Goal: Task Accomplishment & Management: Manage account settings

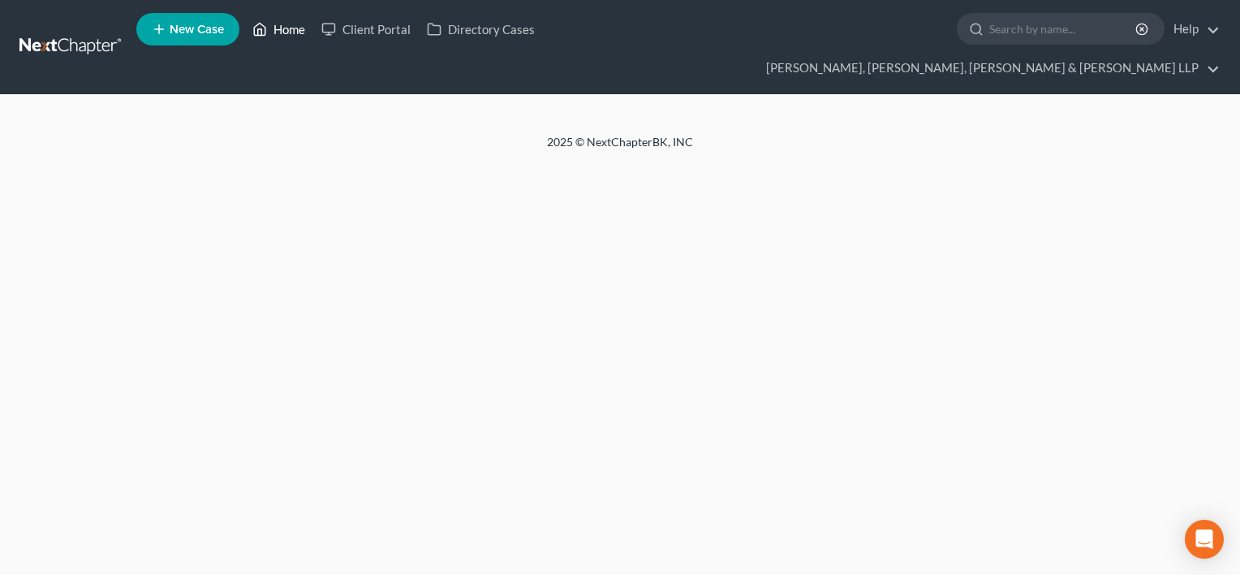
click at [284, 37] on link "Home" at bounding box center [278, 29] width 69 height 29
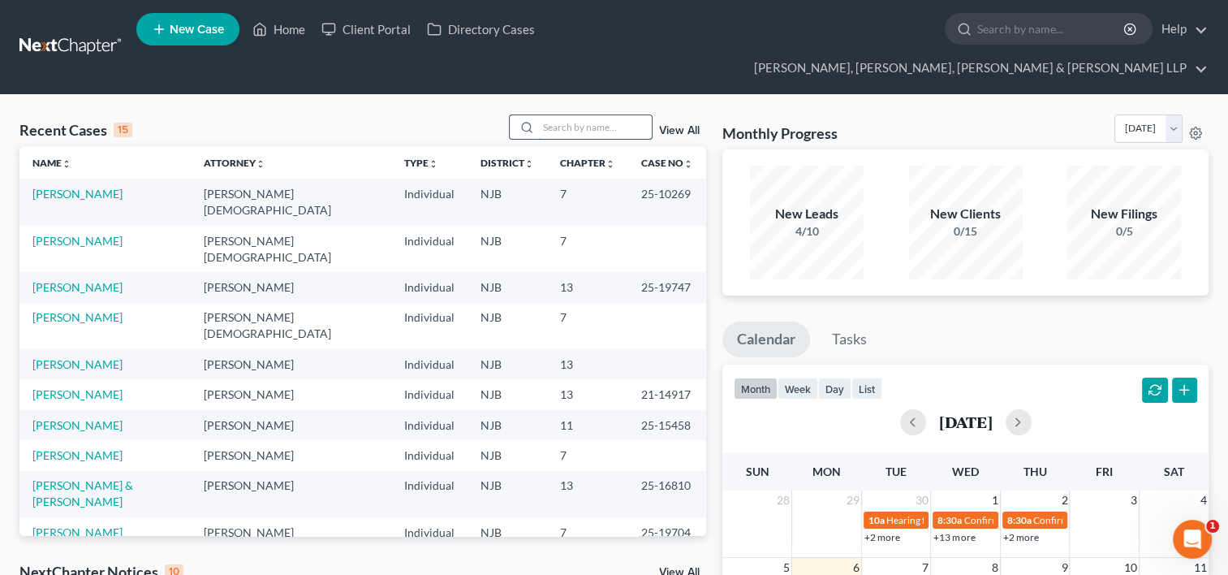
click at [572, 115] on input "search" at bounding box center [595, 127] width 114 height 24
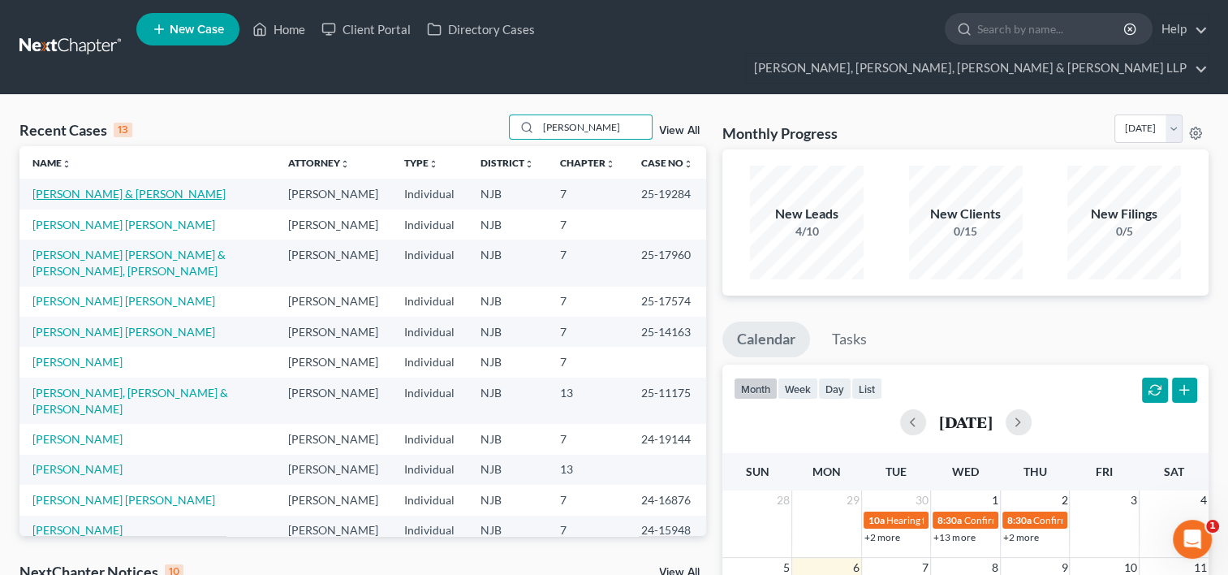
type input "[PERSON_NAME]"
click at [97, 187] on link "[PERSON_NAME] & [PERSON_NAME]" at bounding box center [128, 194] width 193 height 14
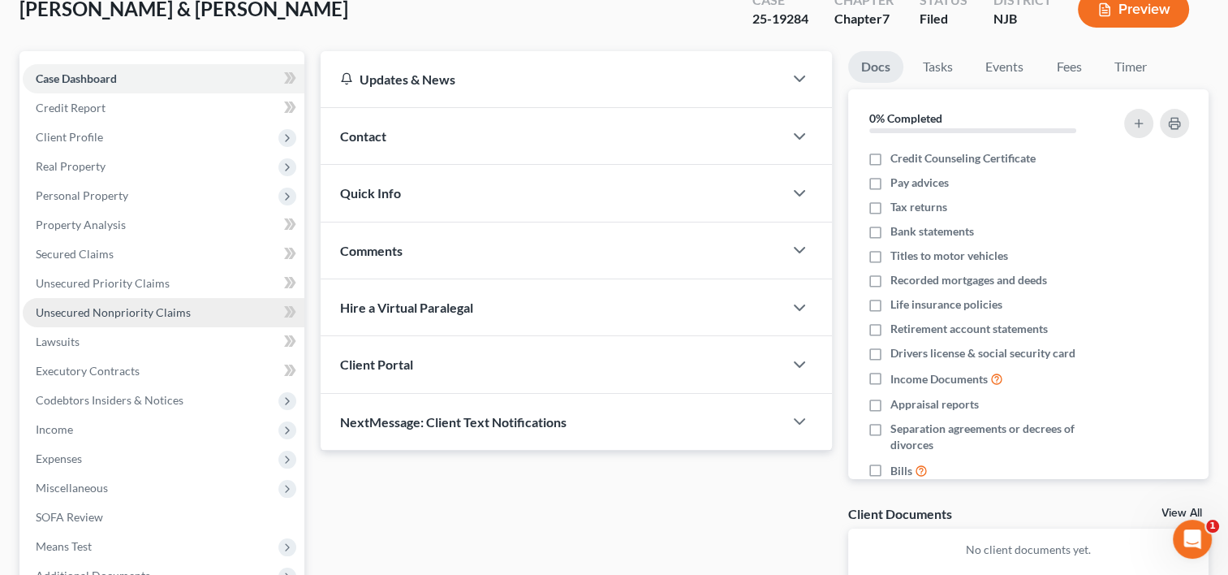
scroll to position [162, 0]
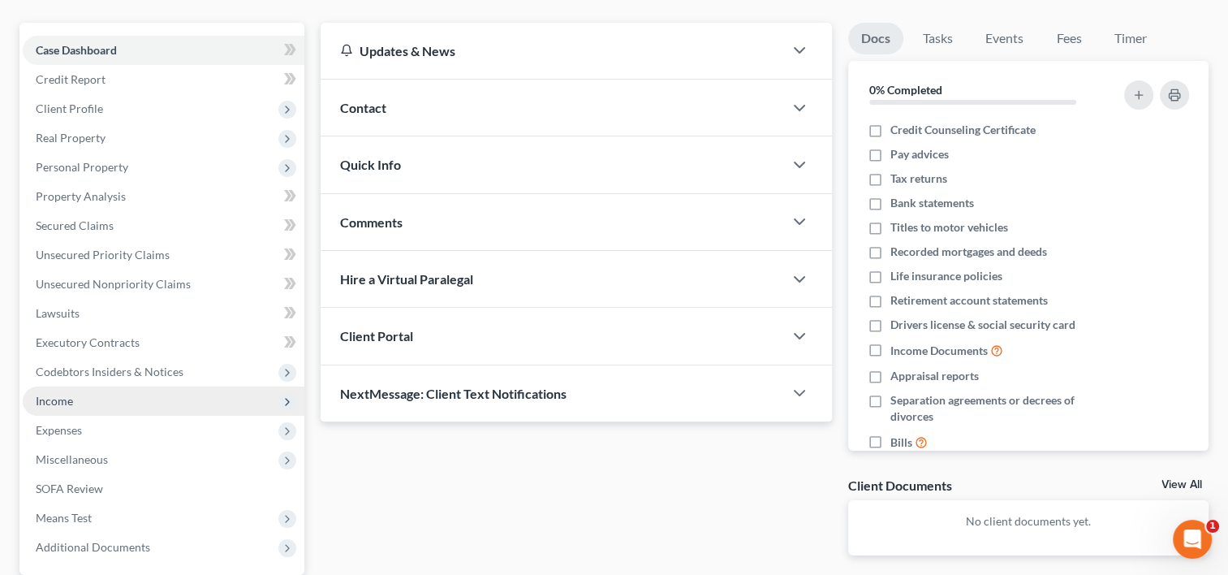
click at [65, 394] on span "Income" at bounding box center [54, 401] width 37 height 14
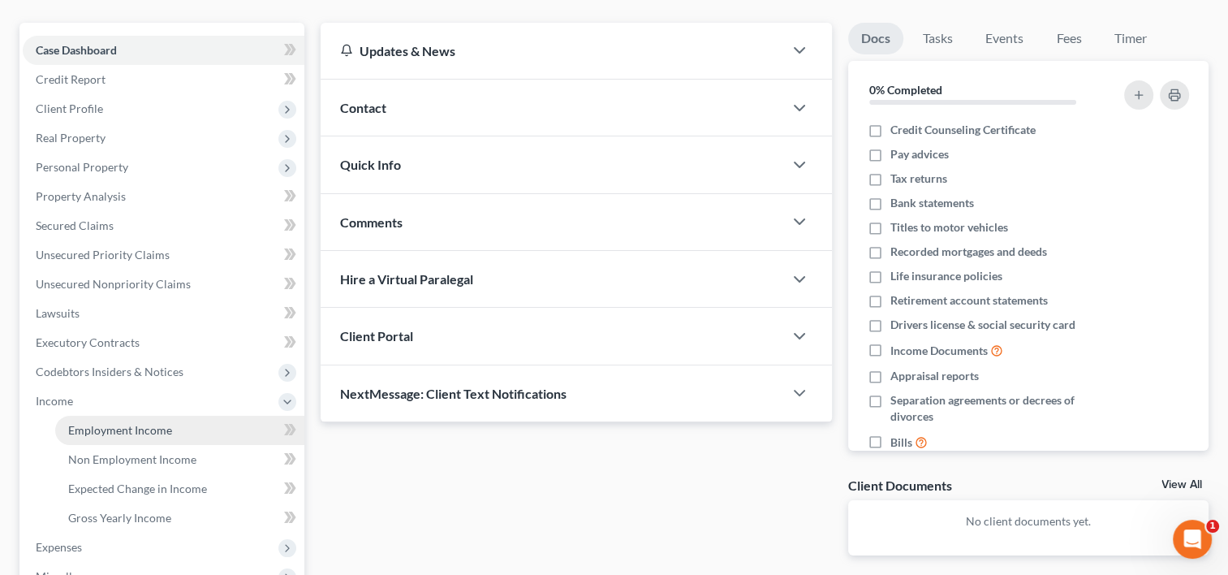
click at [128, 423] on span "Employment Income" at bounding box center [120, 430] width 104 height 14
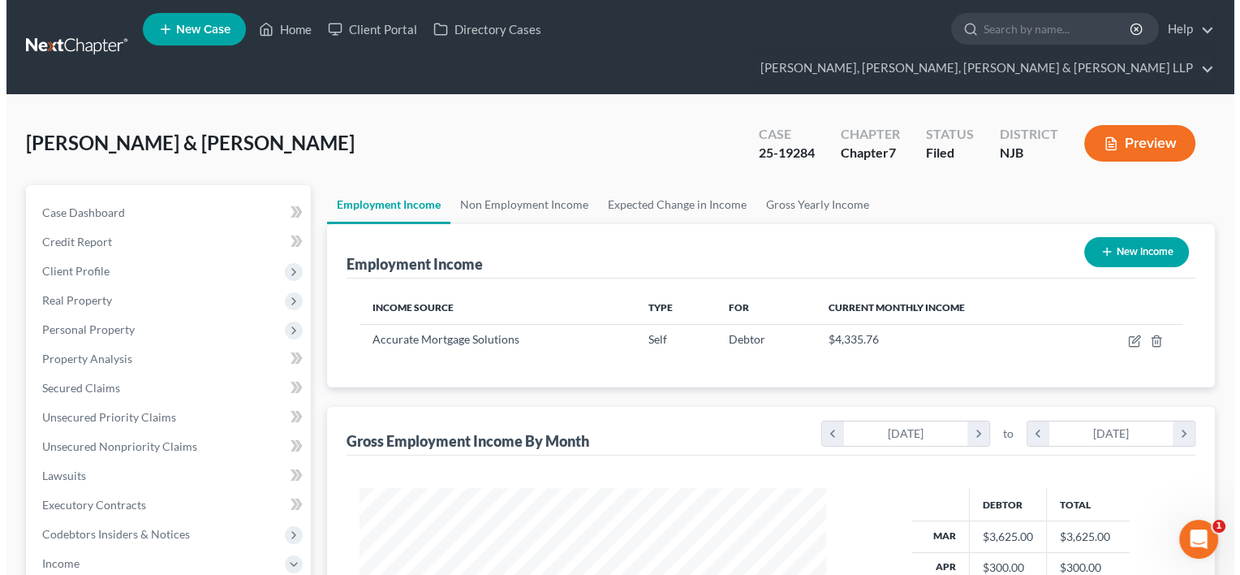
scroll to position [289, 499]
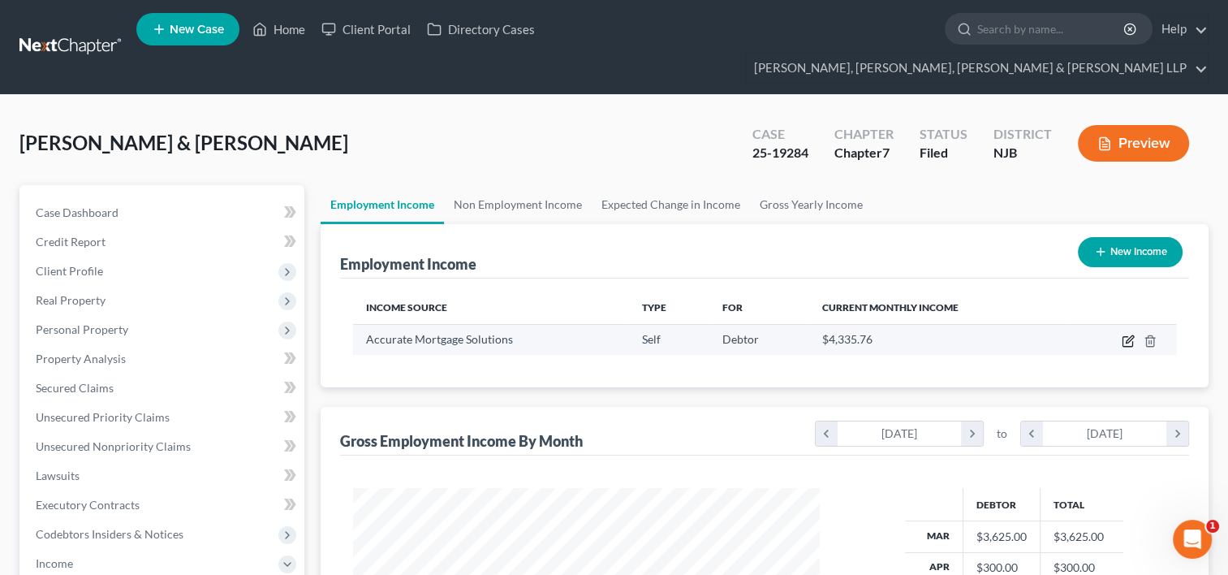
click at [1128, 335] on icon "button" at bounding box center [1129, 338] width 7 height 7
select select "1"
select select "33"
select select "0"
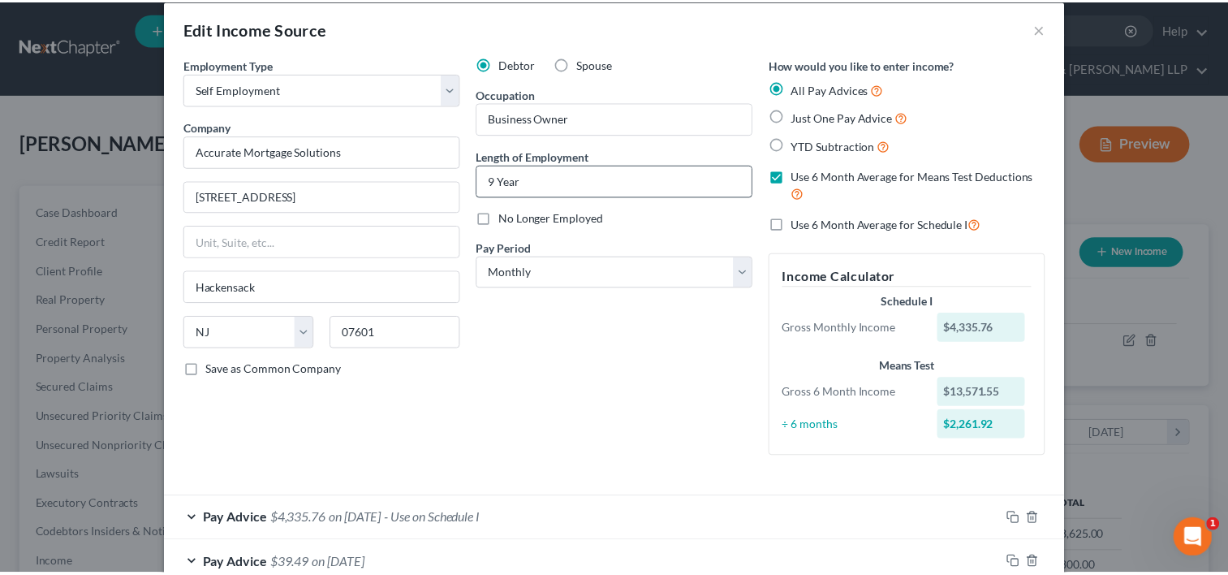
scroll to position [0, 0]
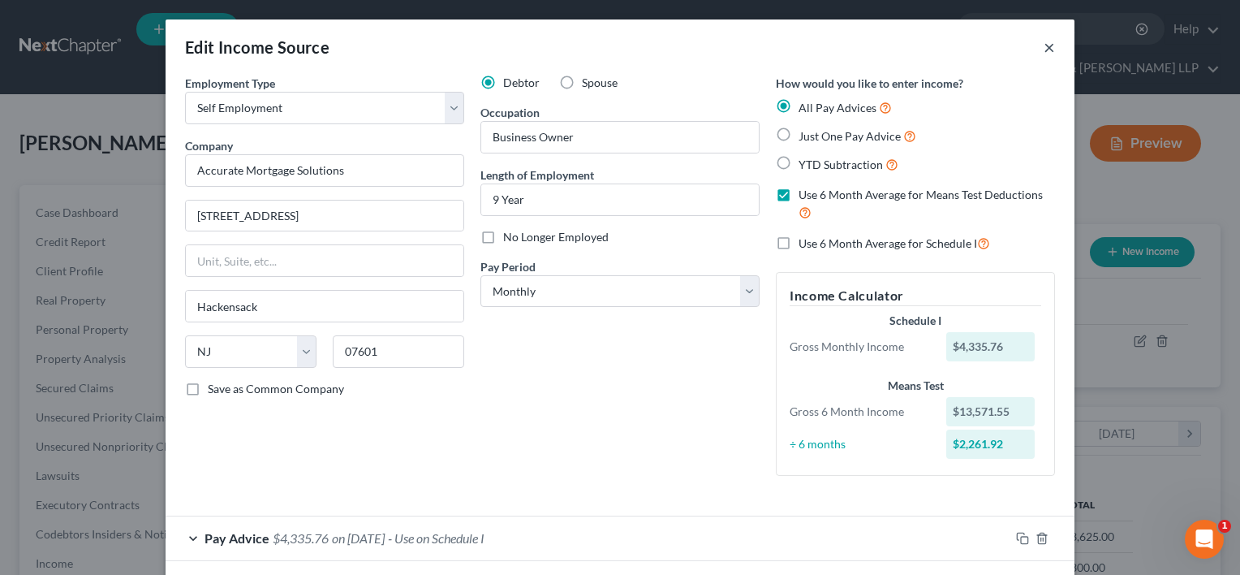
click at [1044, 42] on button "×" at bounding box center [1049, 46] width 11 height 19
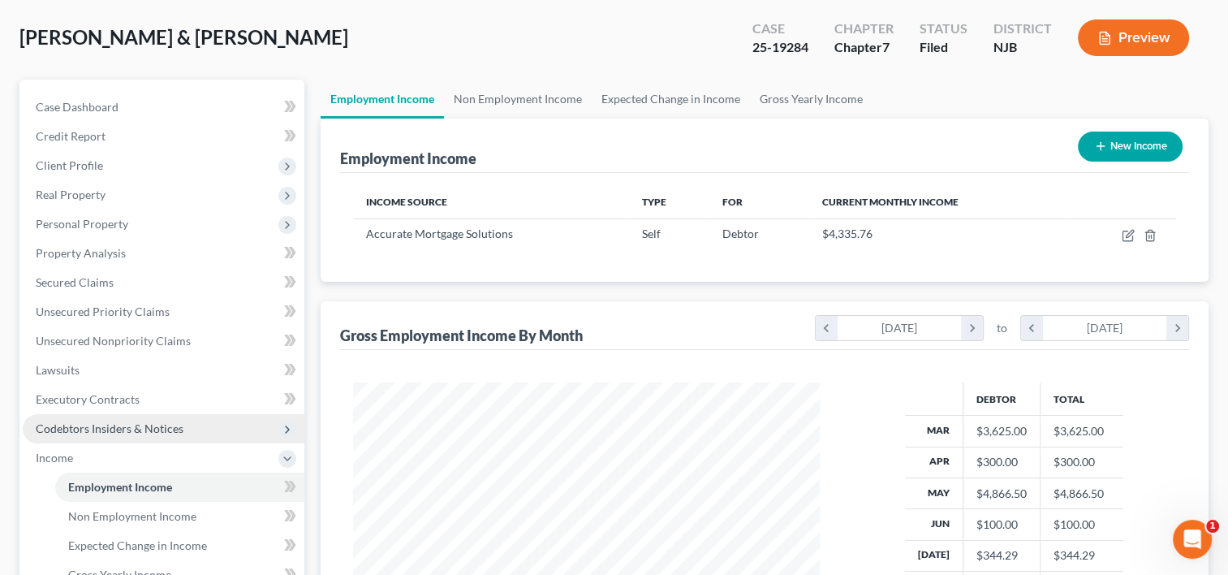
scroll to position [162, 0]
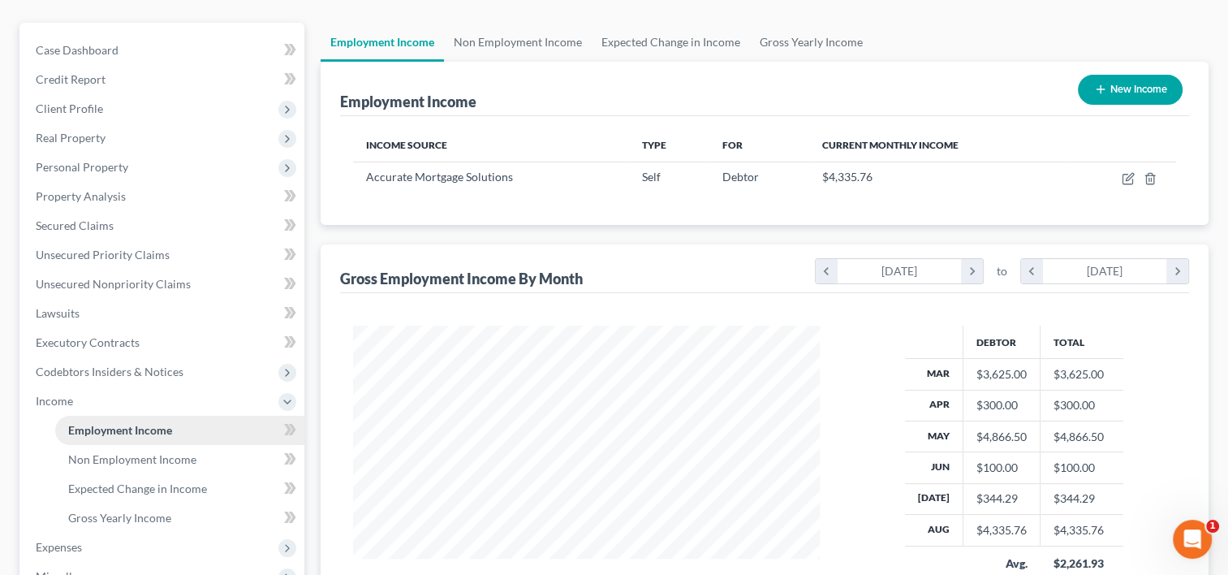
click at [154, 423] on span "Employment Income" at bounding box center [120, 430] width 104 height 14
click at [172, 452] on span "Non Employment Income" at bounding box center [132, 459] width 128 height 14
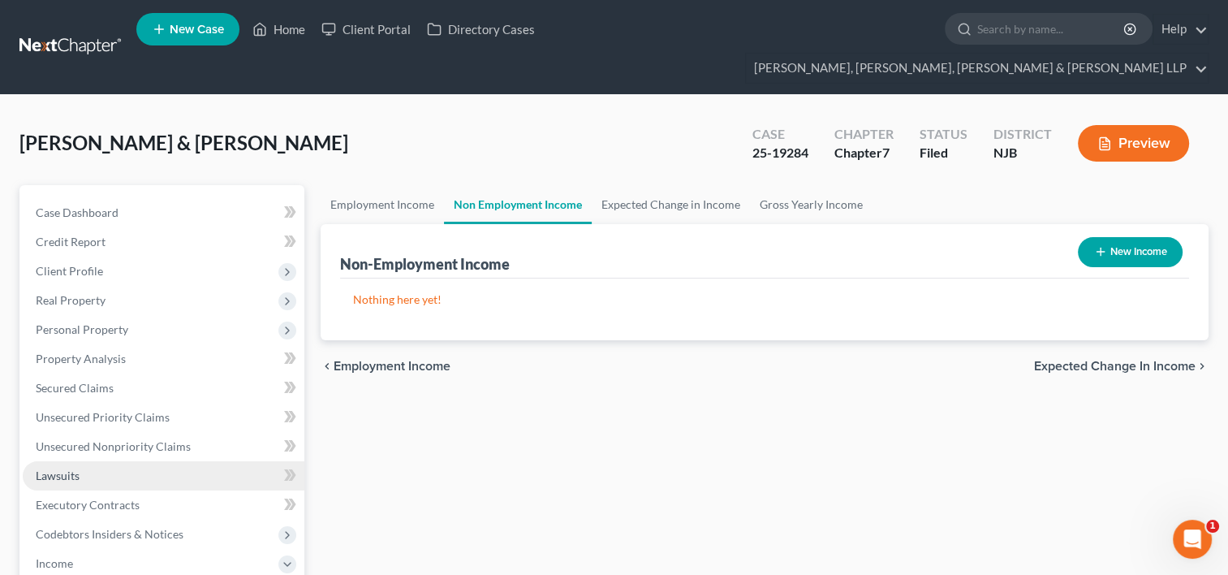
scroll to position [162, 0]
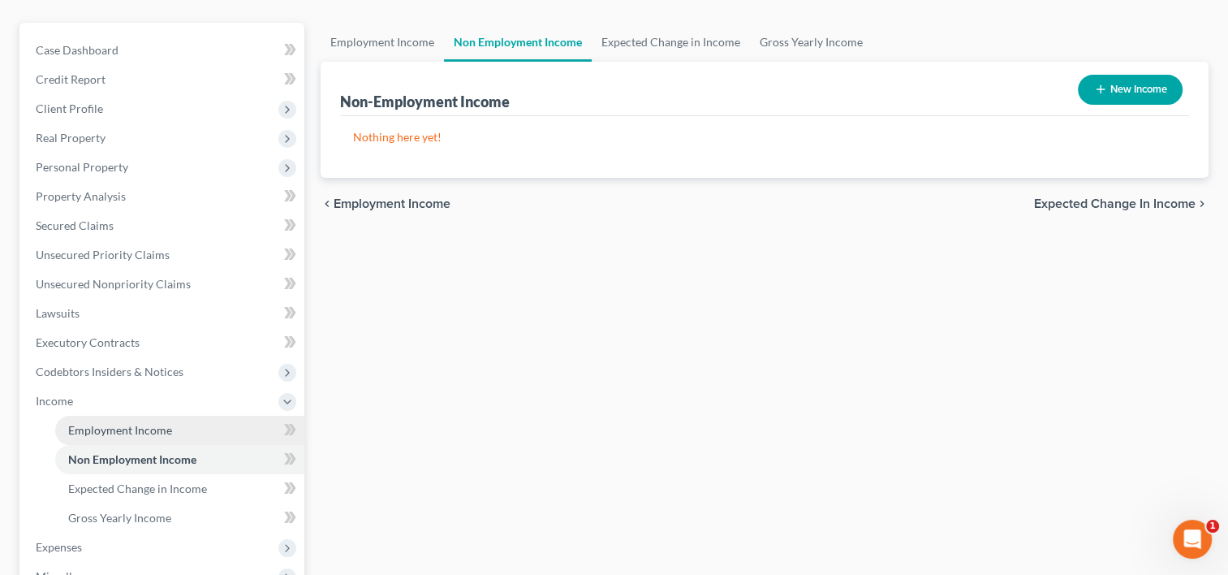
click at [176, 416] on link "Employment Income" at bounding box center [179, 430] width 249 height 29
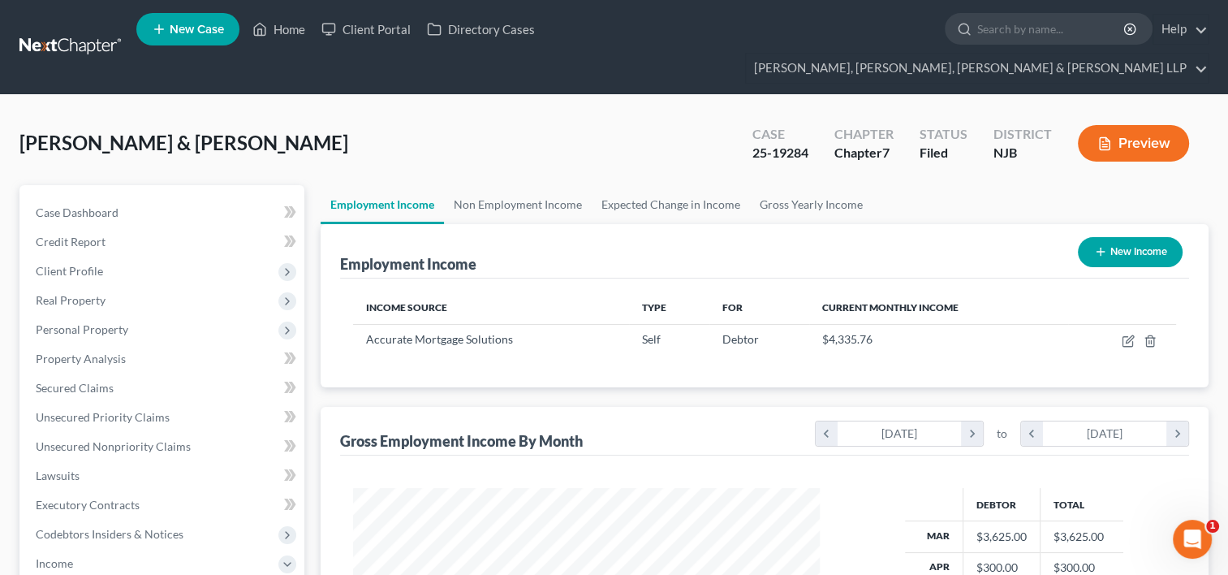
scroll to position [289, 499]
click at [57, 556] on span "Income" at bounding box center [54, 563] width 37 height 14
click at [76, 549] on span "Income" at bounding box center [164, 563] width 282 height 29
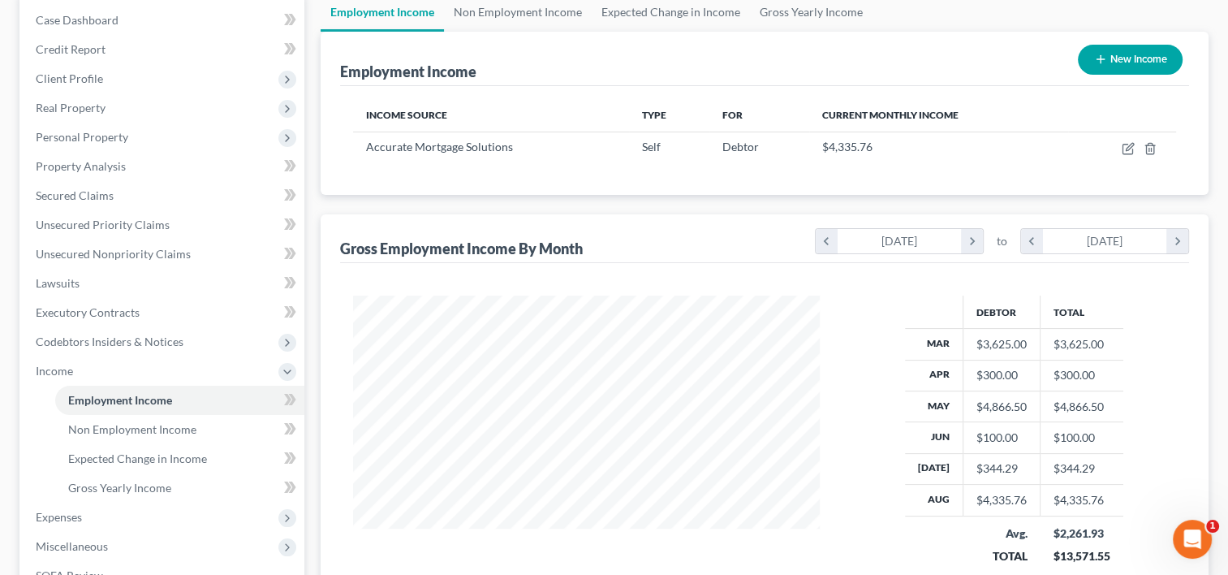
scroll to position [81, 0]
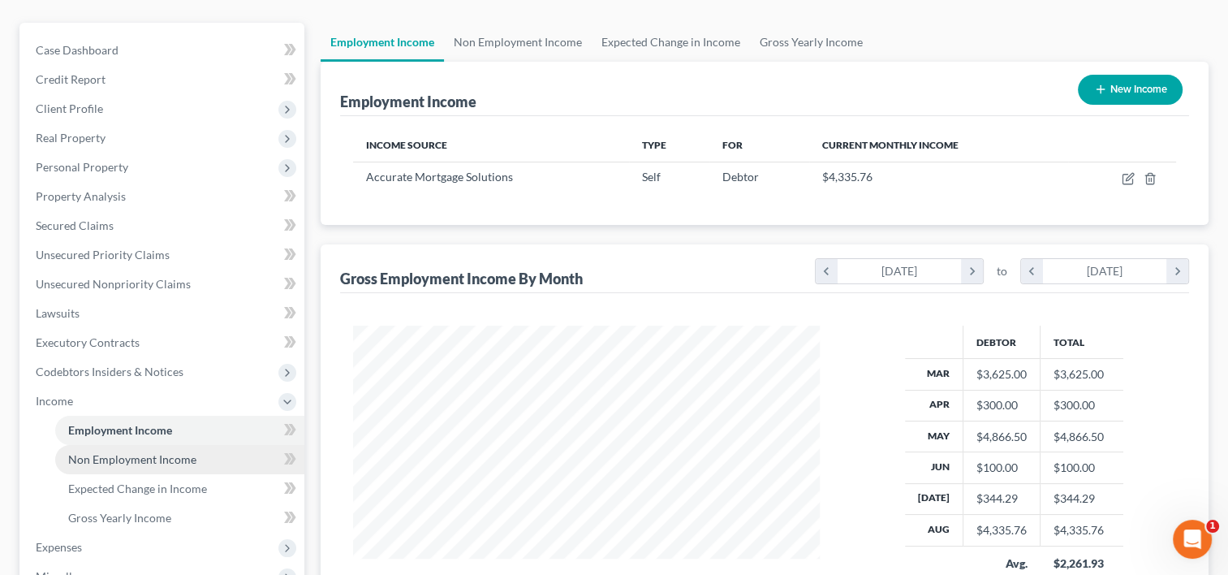
click at [140, 452] on span "Non Employment Income" at bounding box center [132, 459] width 128 height 14
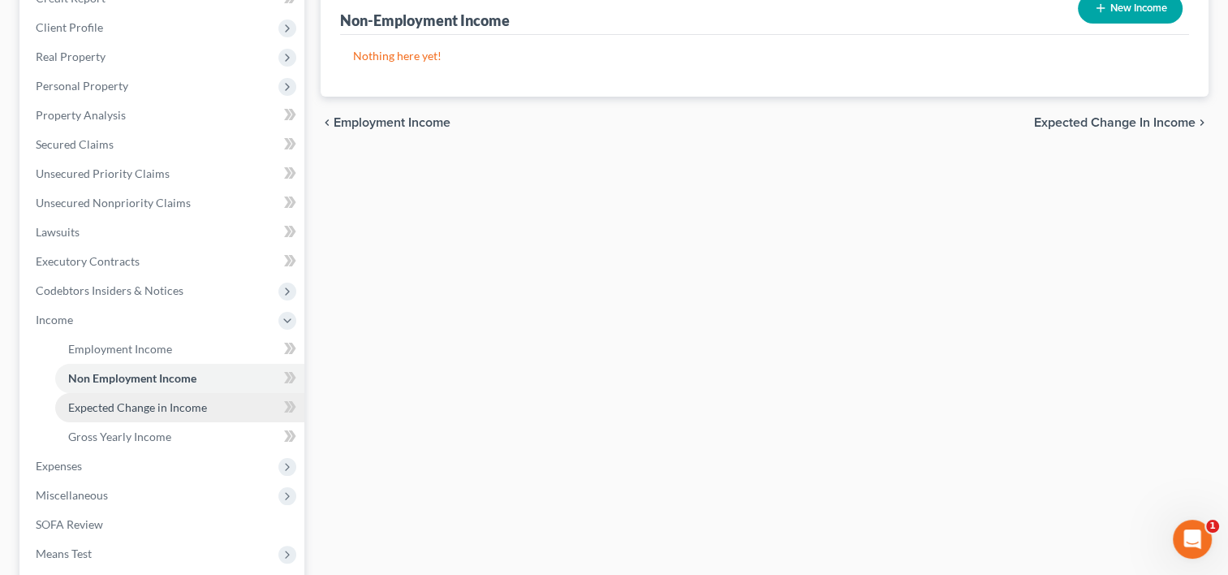
click at [210, 393] on link "Expected Change in Income" at bounding box center [179, 407] width 249 height 29
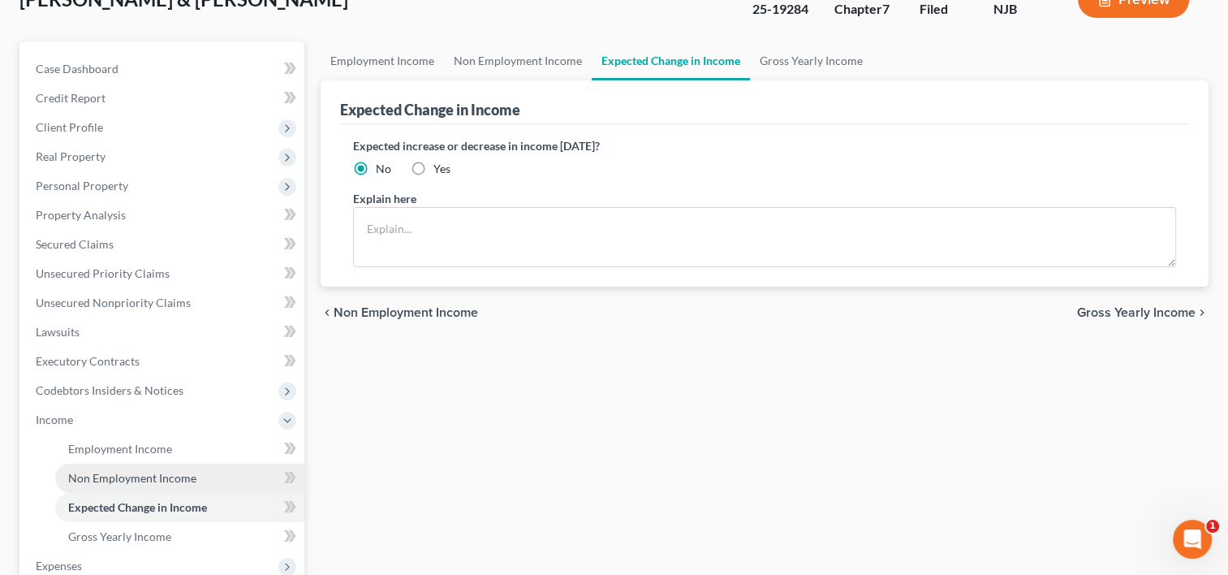
scroll to position [162, 0]
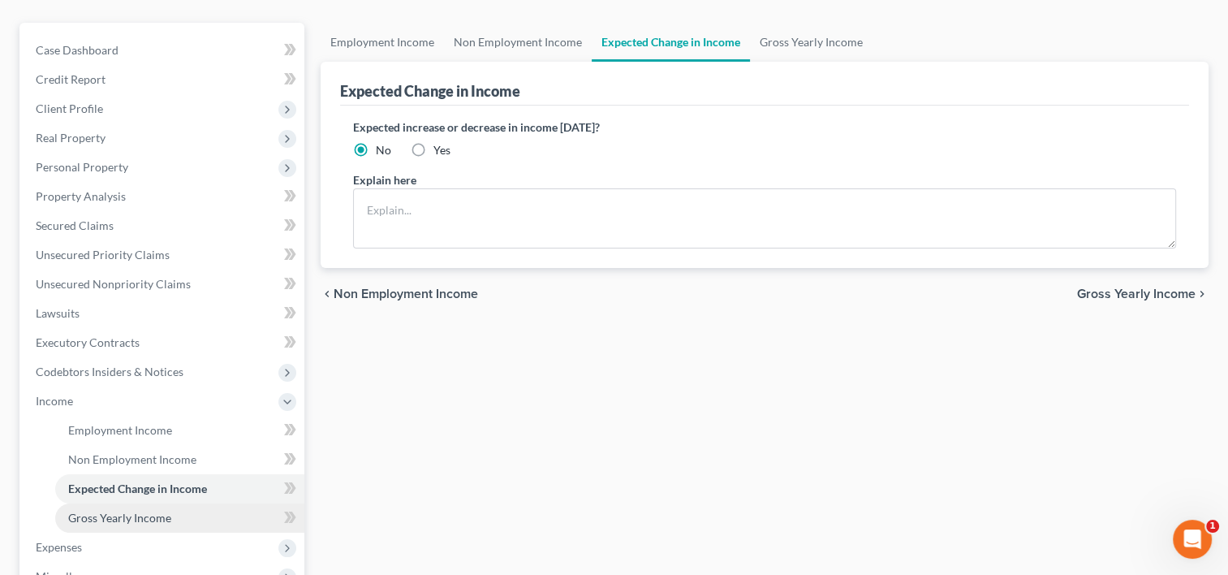
click at [140, 511] on span "Gross Yearly Income" at bounding box center [119, 518] width 103 height 14
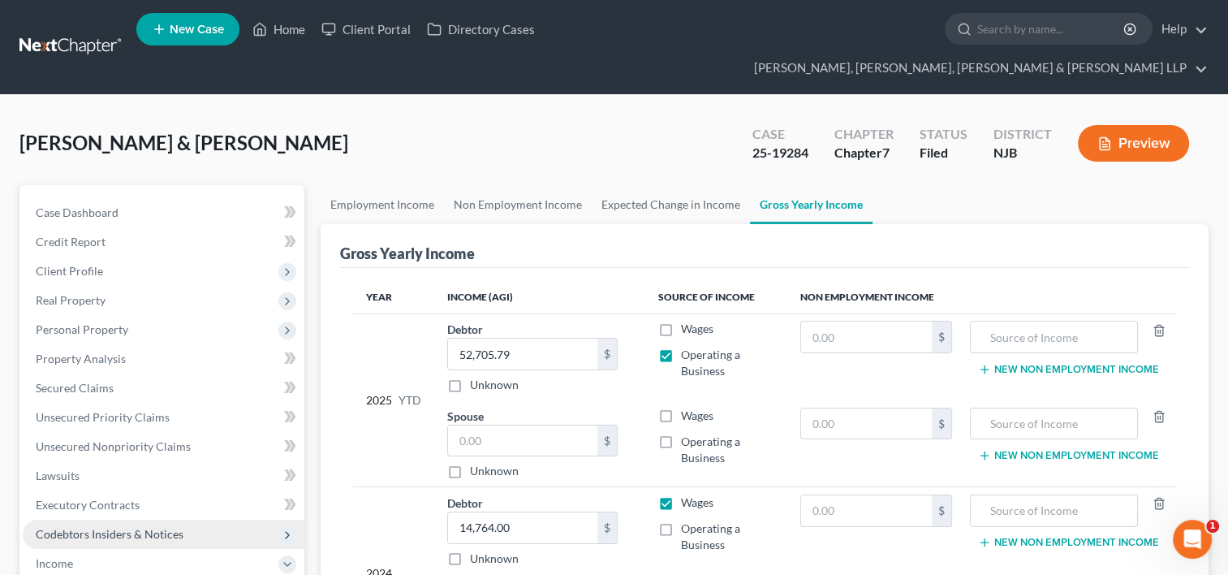
scroll to position [81, 0]
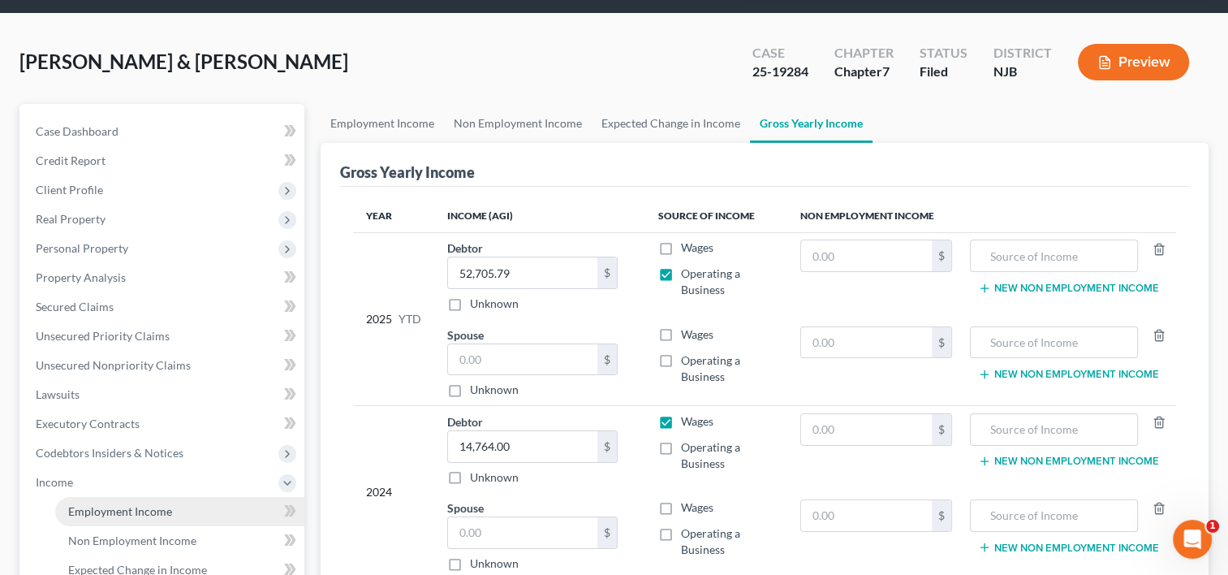
click at [156, 504] on span "Employment Income" at bounding box center [120, 511] width 104 height 14
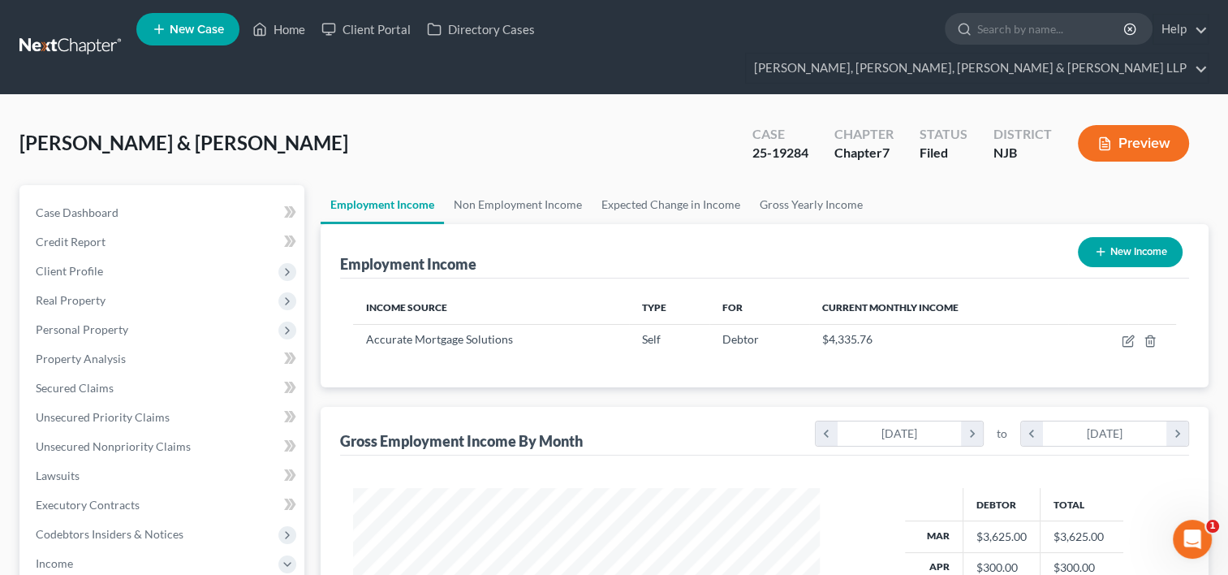
scroll to position [289, 499]
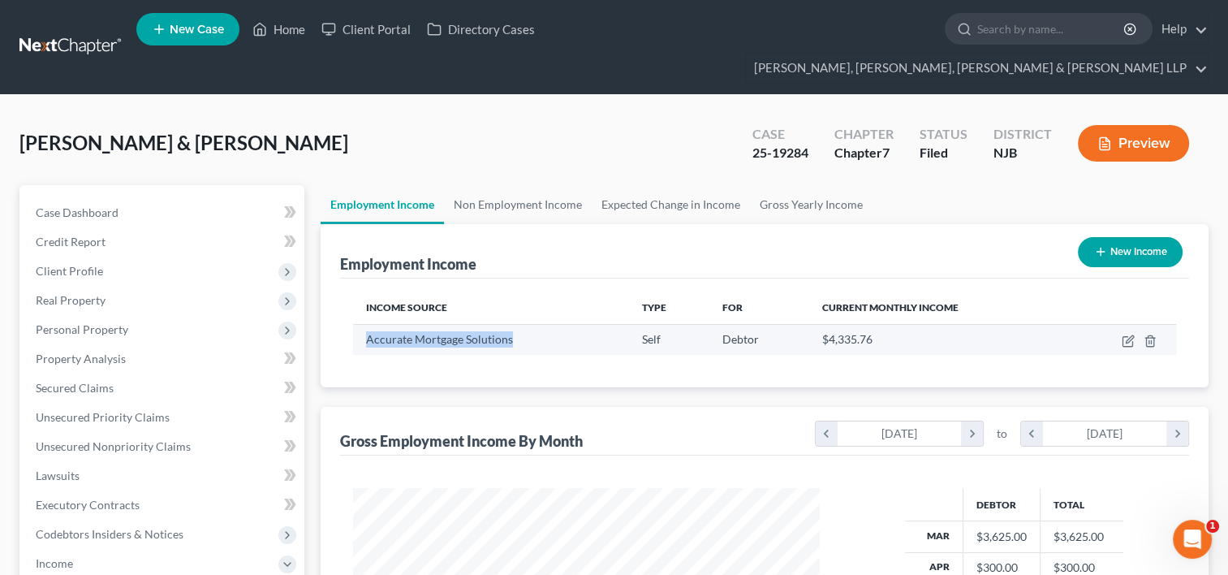
drag, startPoint x: 361, startPoint y: 307, endPoint x: 516, endPoint y: 313, distance: 155.1
click at [516, 324] on td "Accurate Mortgage Solutions" at bounding box center [491, 339] width 276 height 31
copy span "Accurate Mortgage Solutions"
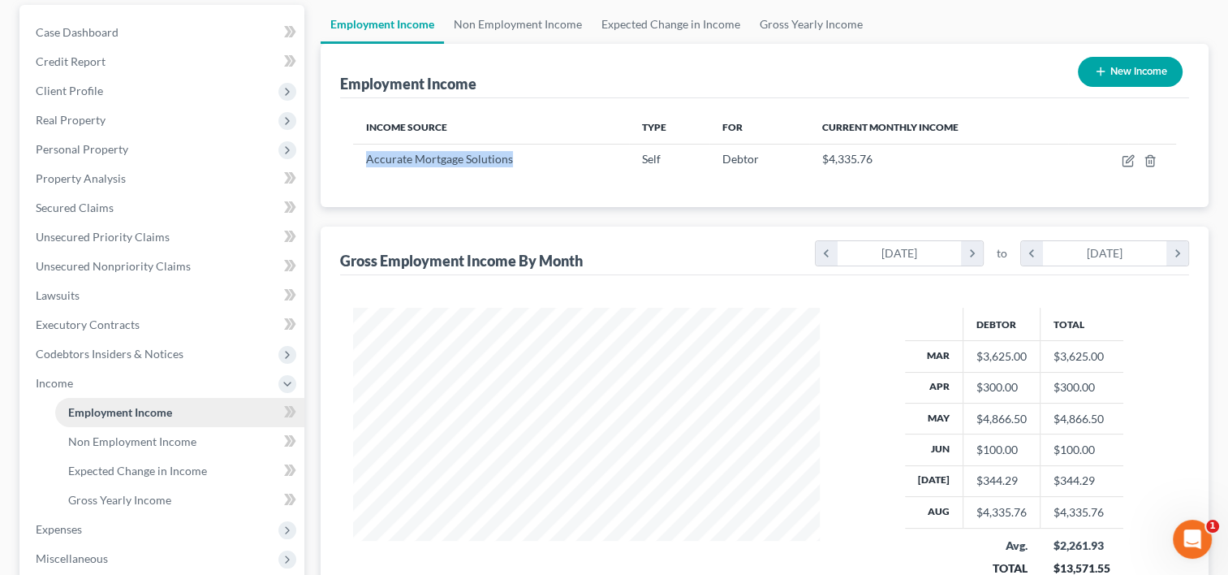
scroll to position [162, 0]
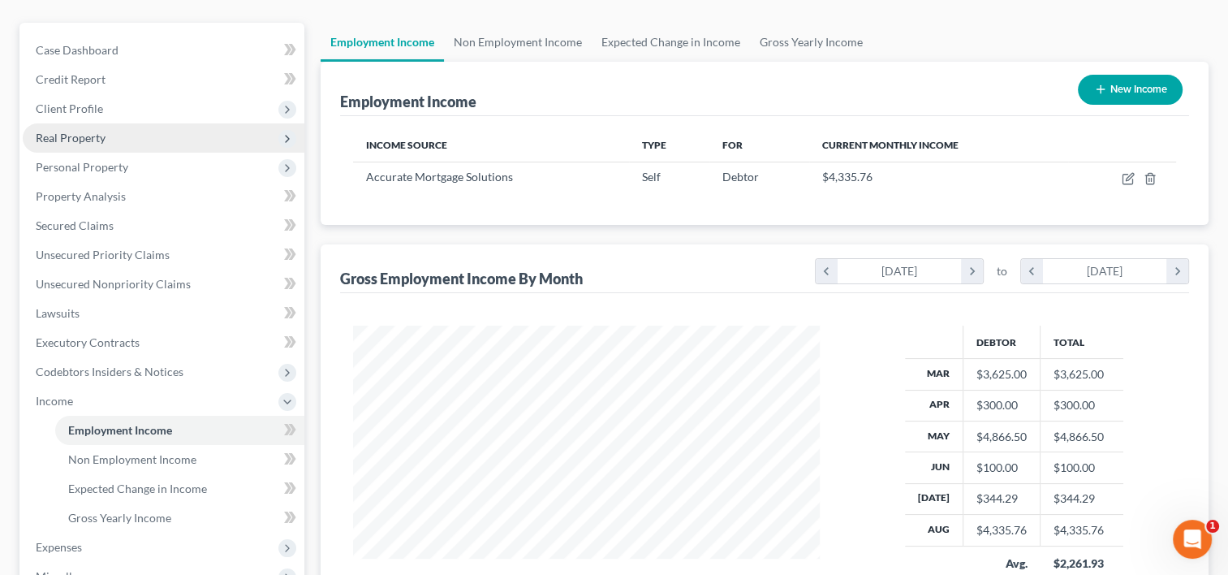
click at [91, 131] on span "Real Property" at bounding box center [71, 138] width 70 height 14
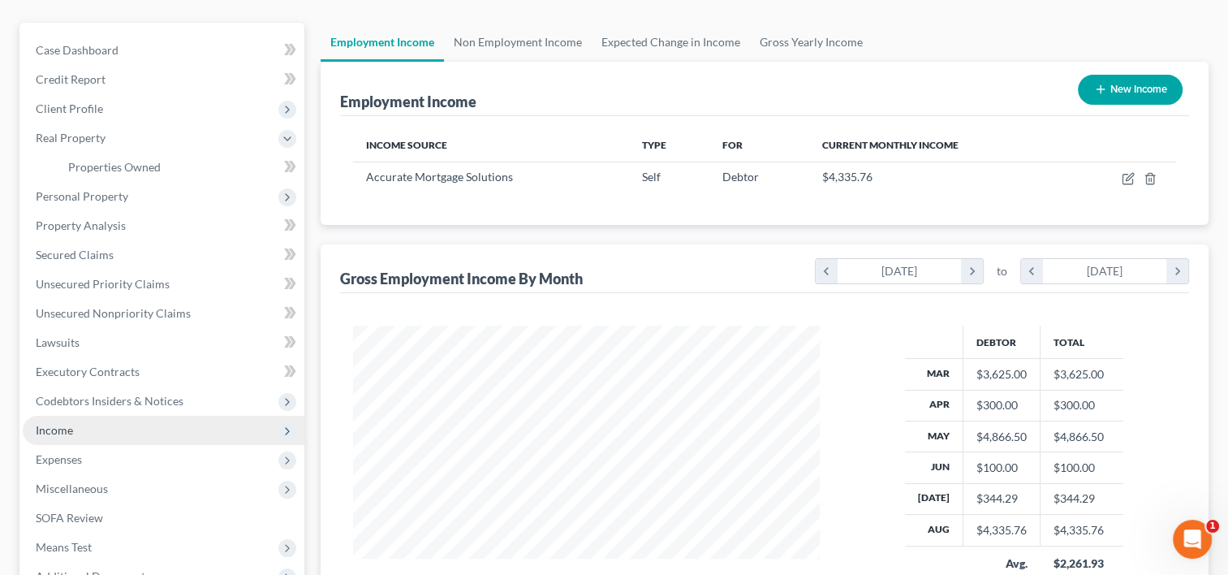
scroll to position [81, 0]
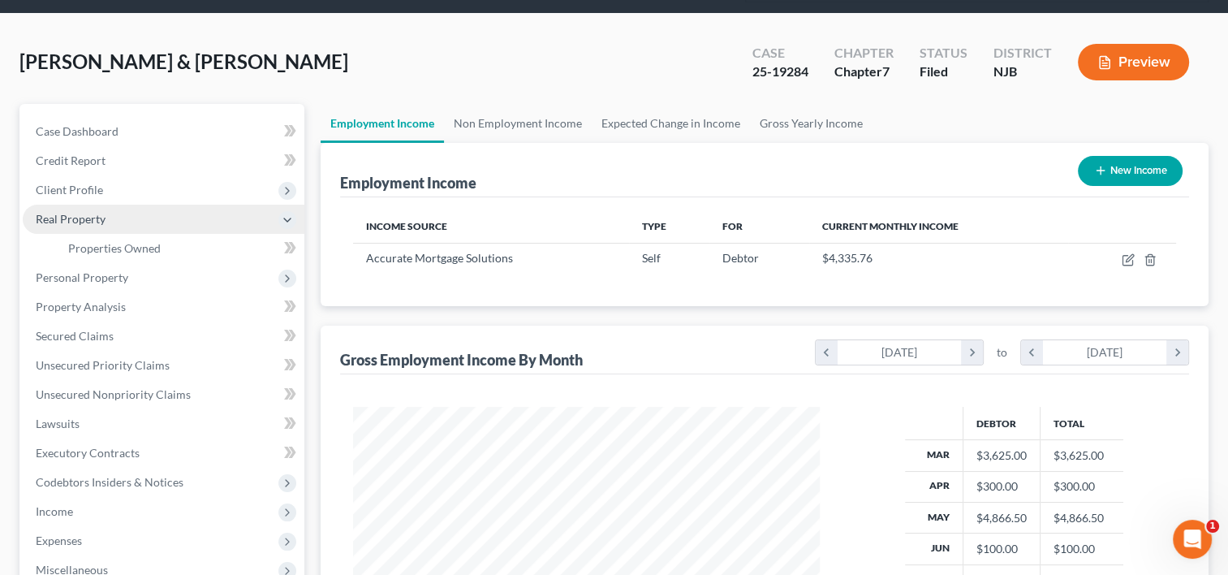
click at [71, 212] on span "Real Property" at bounding box center [71, 219] width 70 height 14
click at [83, 212] on span "Real Property" at bounding box center [71, 219] width 70 height 14
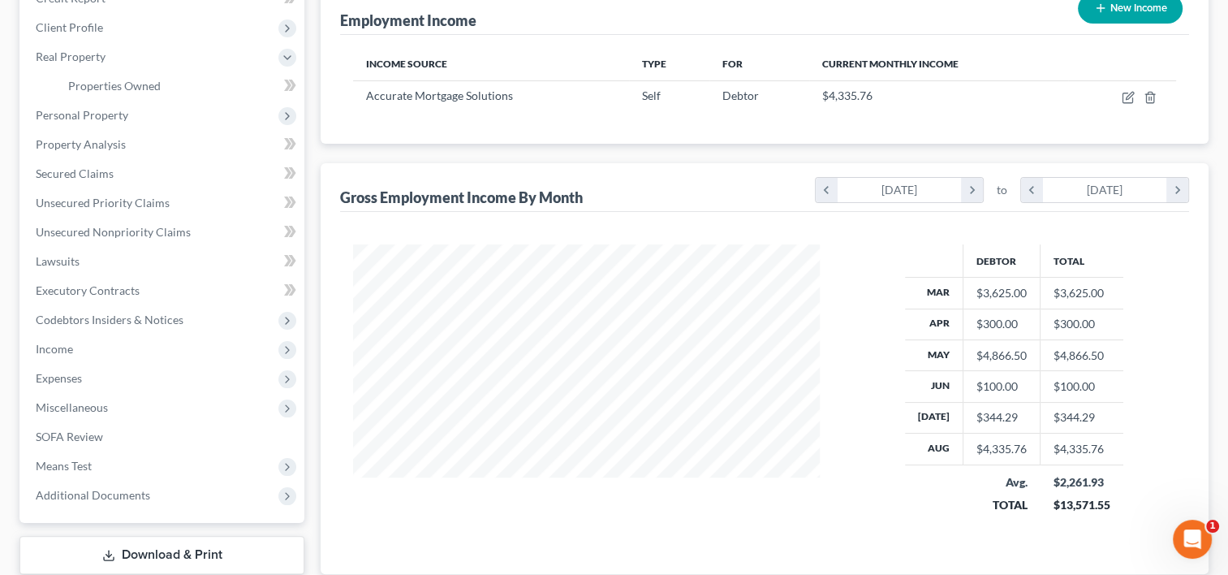
scroll to position [162, 0]
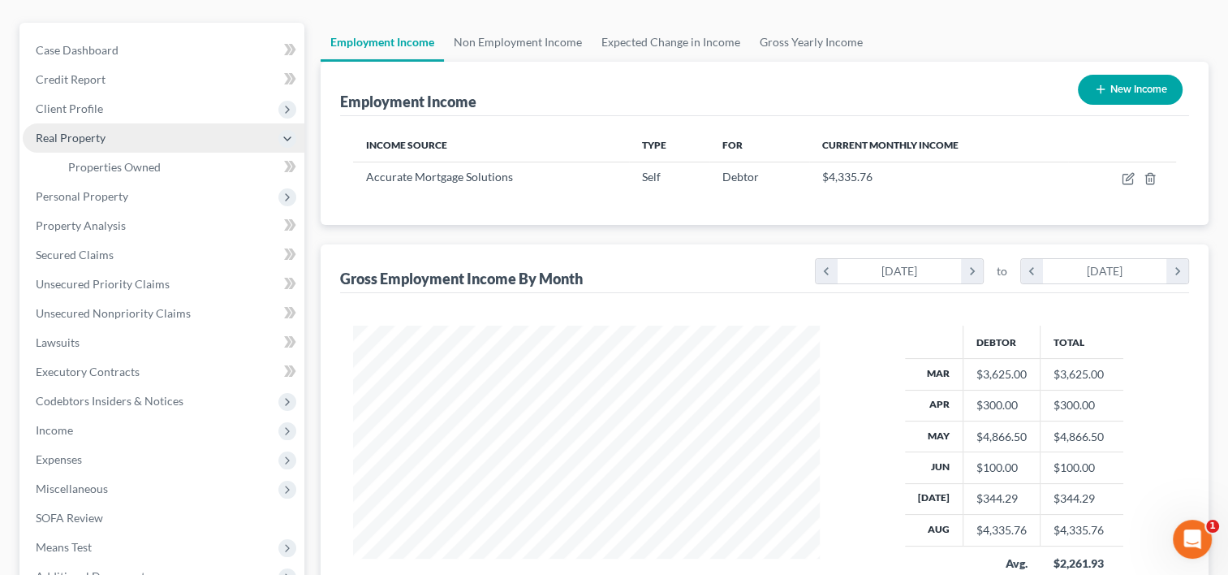
click at [70, 131] on span "Real Property" at bounding box center [71, 138] width 70 height 14
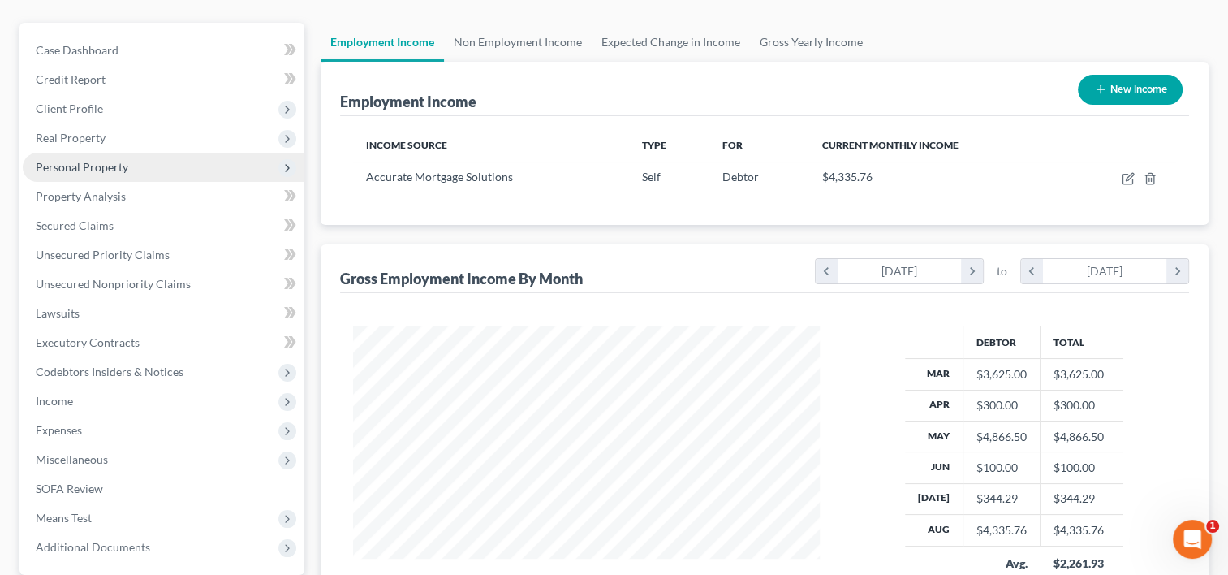
click at [87, 160] on span "Personal Property" at bounding box center [82, 167] width 93 height 14
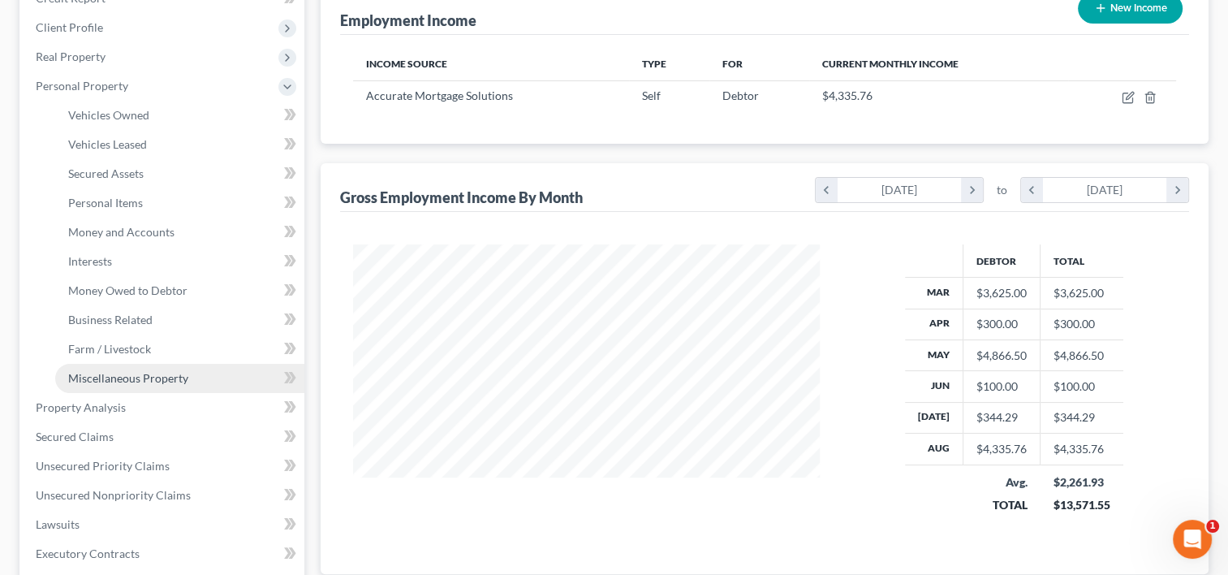
scroll to position [325, 0]
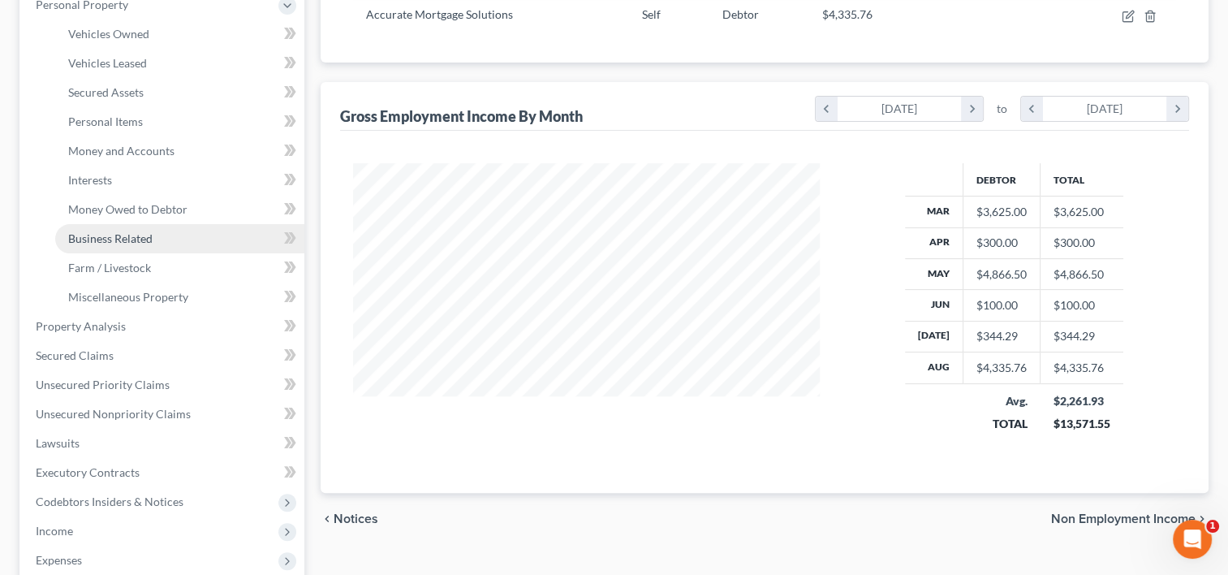
click at [132, 231] on span "Business Related" at bounding box center [110, 238] width 84 height 14
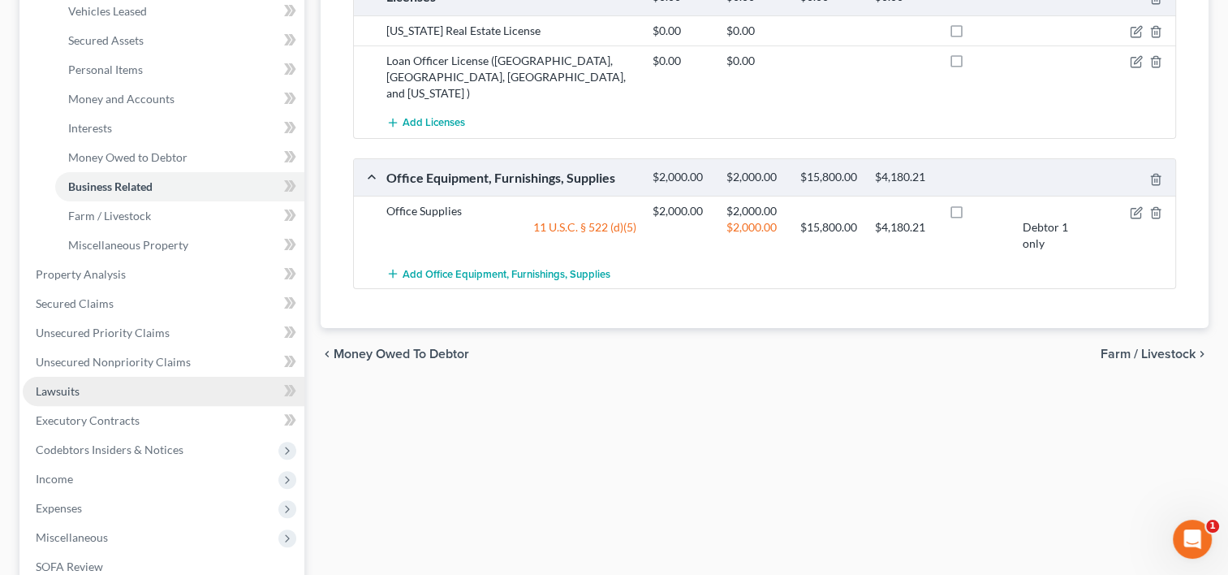
scroll to position [406, 0]
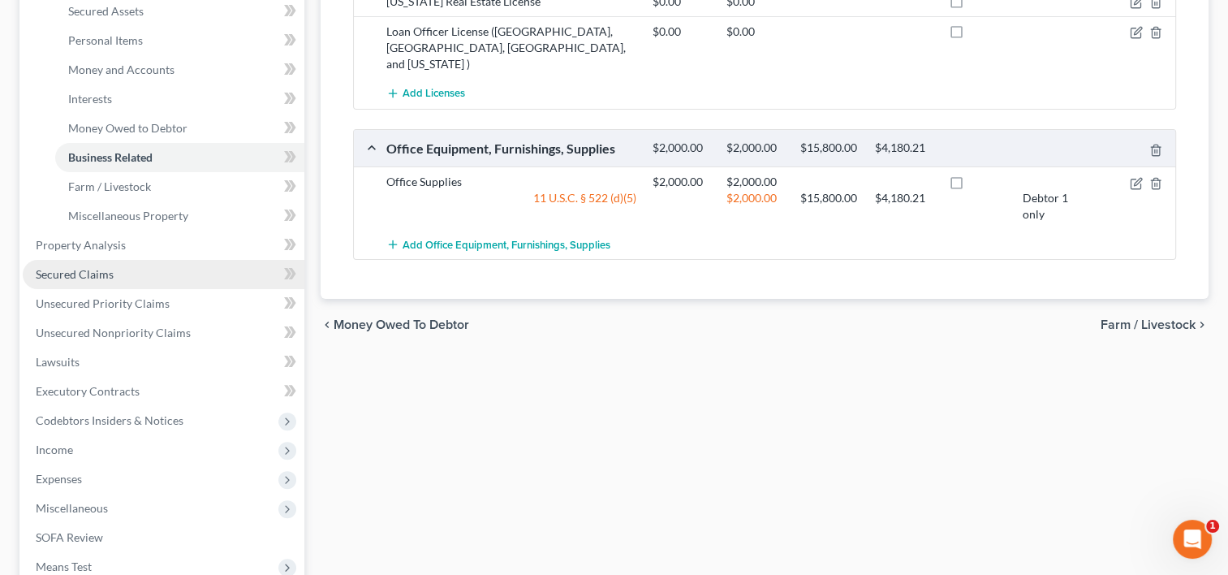
click at [118, 260] on link "Secured Claims" at bounding box center [164, 274] width 282 height 29
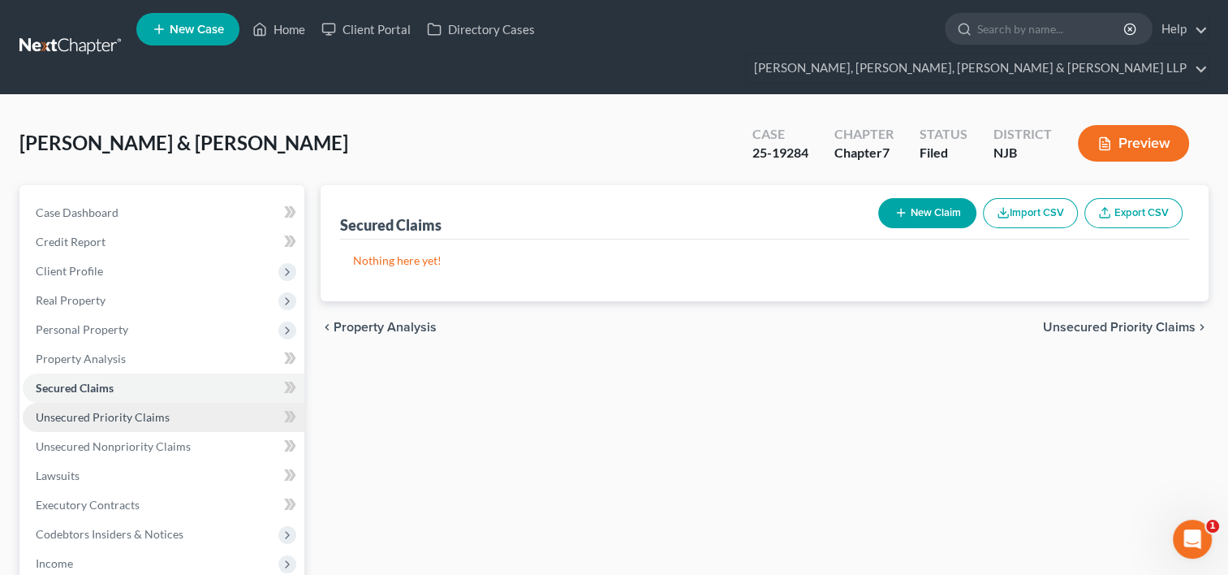
click at [109, 410] on span "Unsecured Priority Claims" at bounding box center [103, 417] width 134 height 14
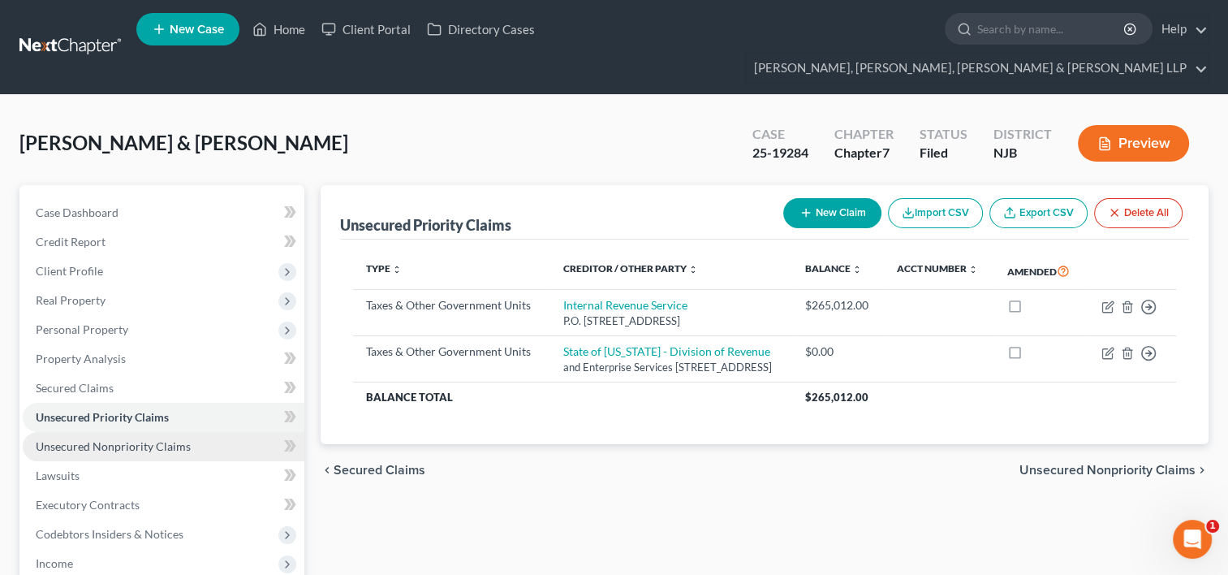
click at [143, 439] on span "Unsecured Nonpriority Claims" at bounding box center [113, 446] width 155 height 14
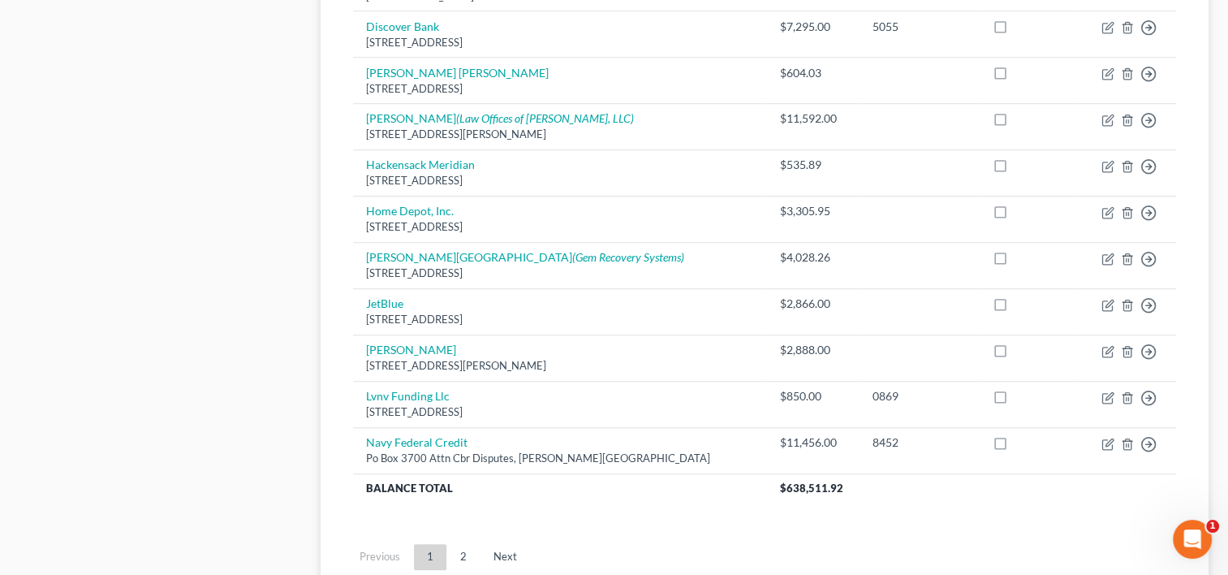
scroll to position [1299, 0]
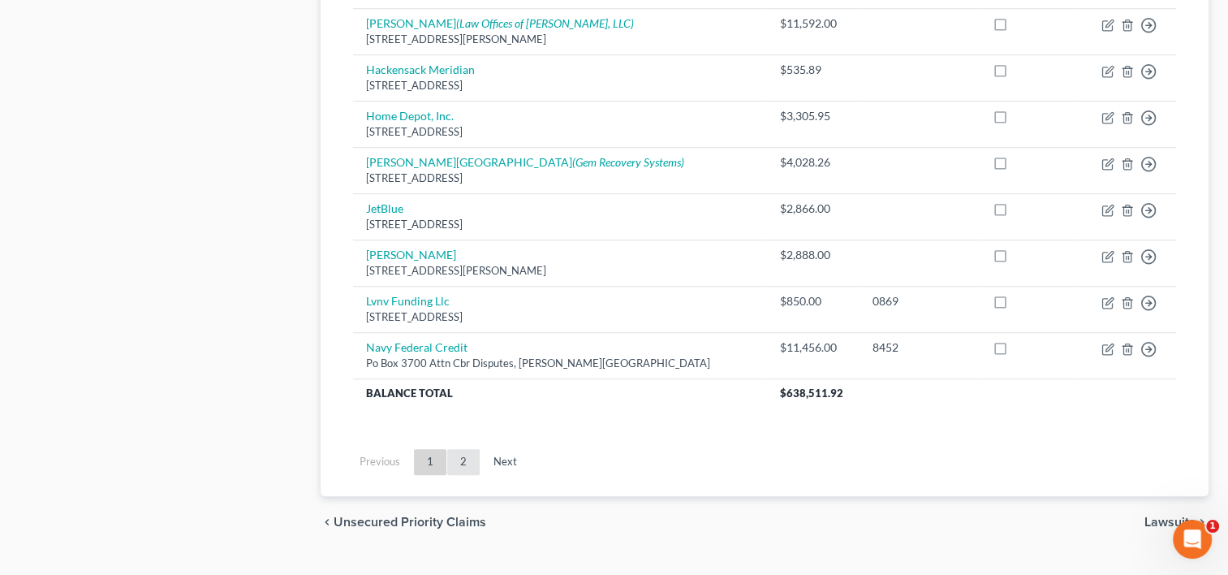
click at [464, 449] on link "2" at bounding box center [463, 462] width 32 height 26
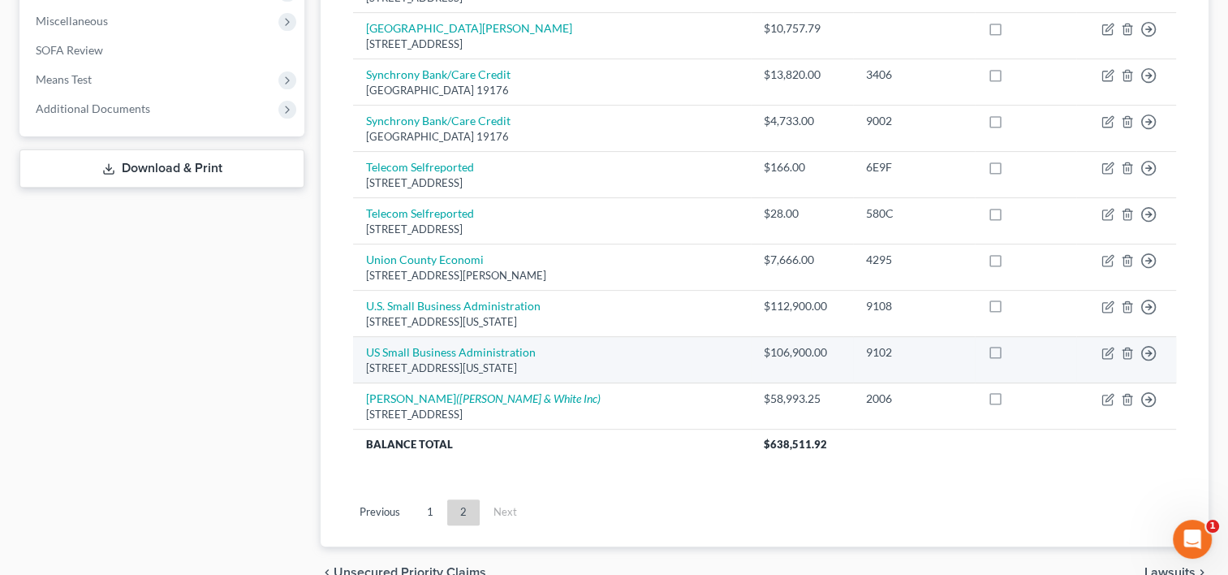
scroll to position [649, 0]
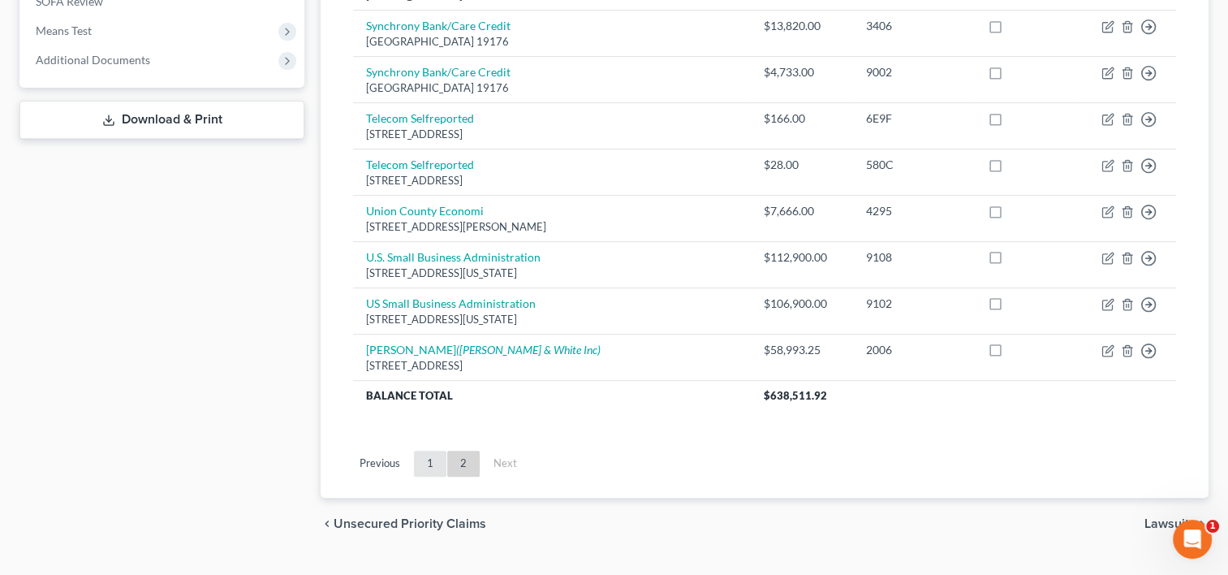
click at [433, 451] on link "1" at bounding box center [430, 464] width 32 height 26
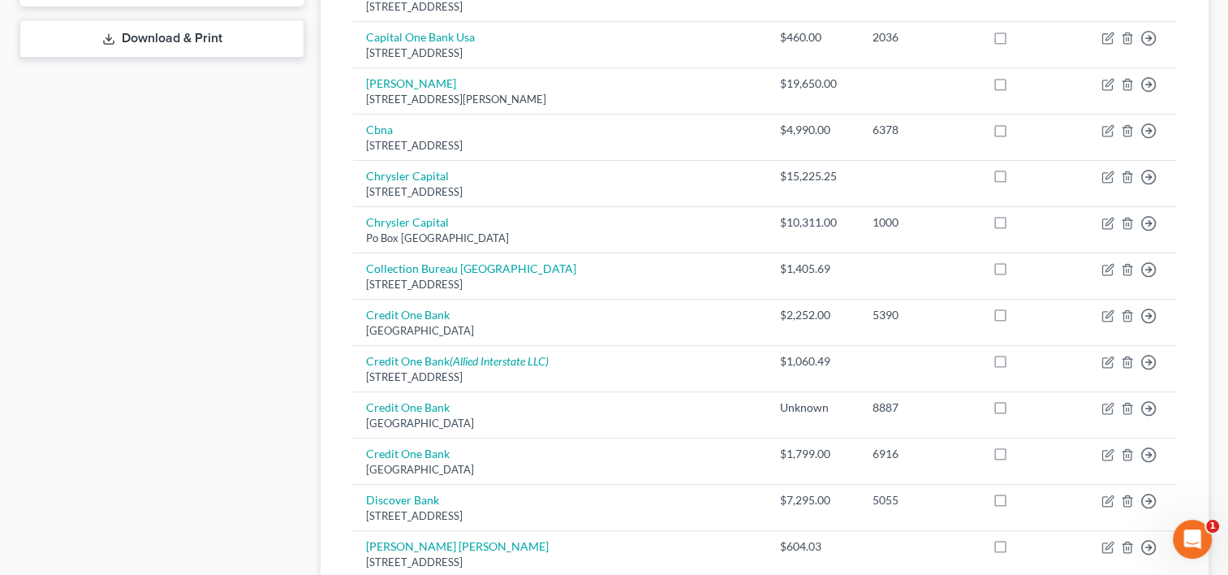
scroll to position [487, 0]
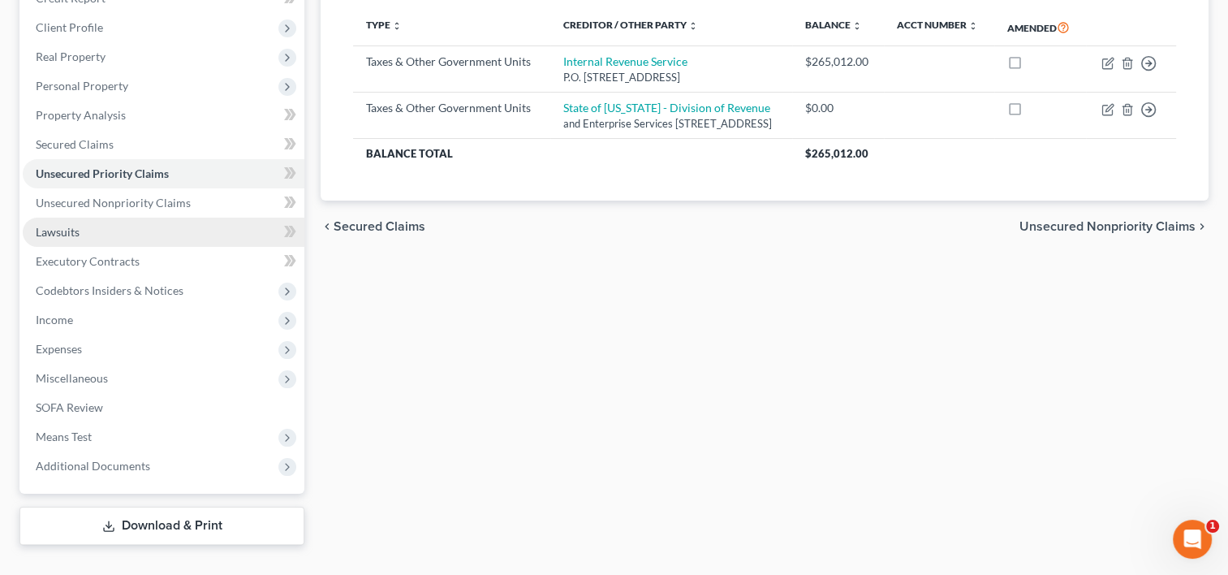
scroll to position [81, 0]
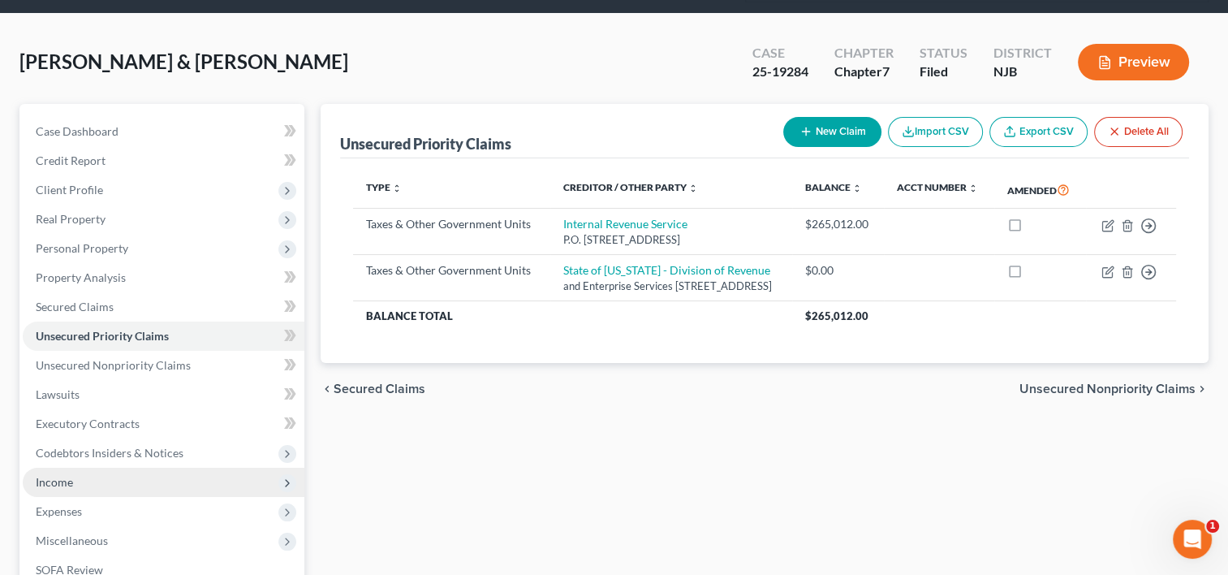
click at [80, 468] on span "Income" at bounding box center [164, 482] width 282 height 29
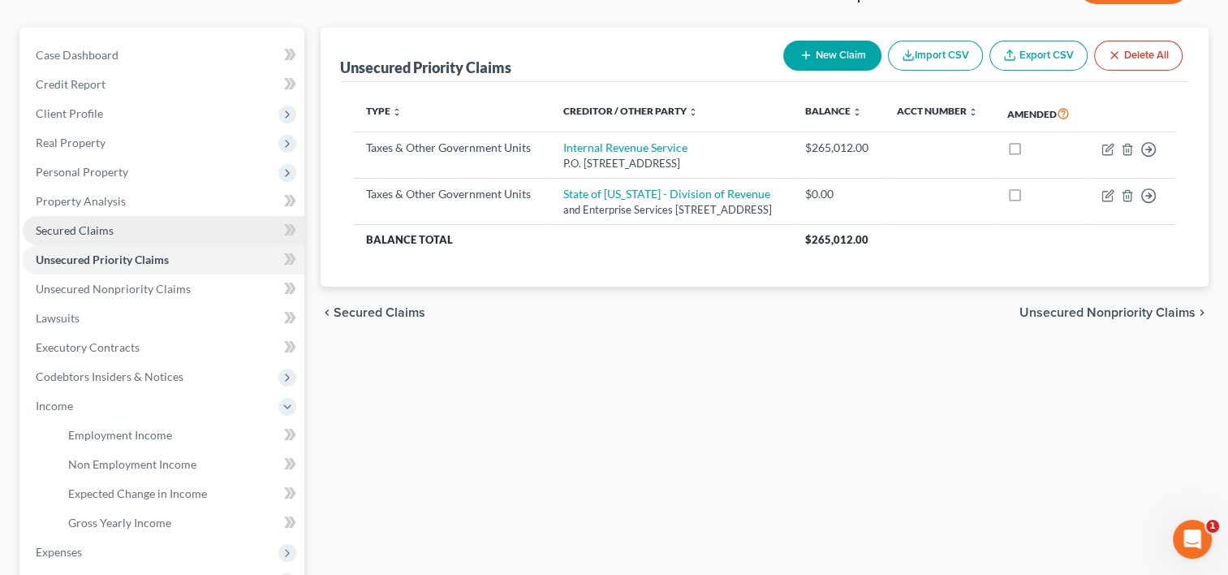
scroll to position [118, 0]
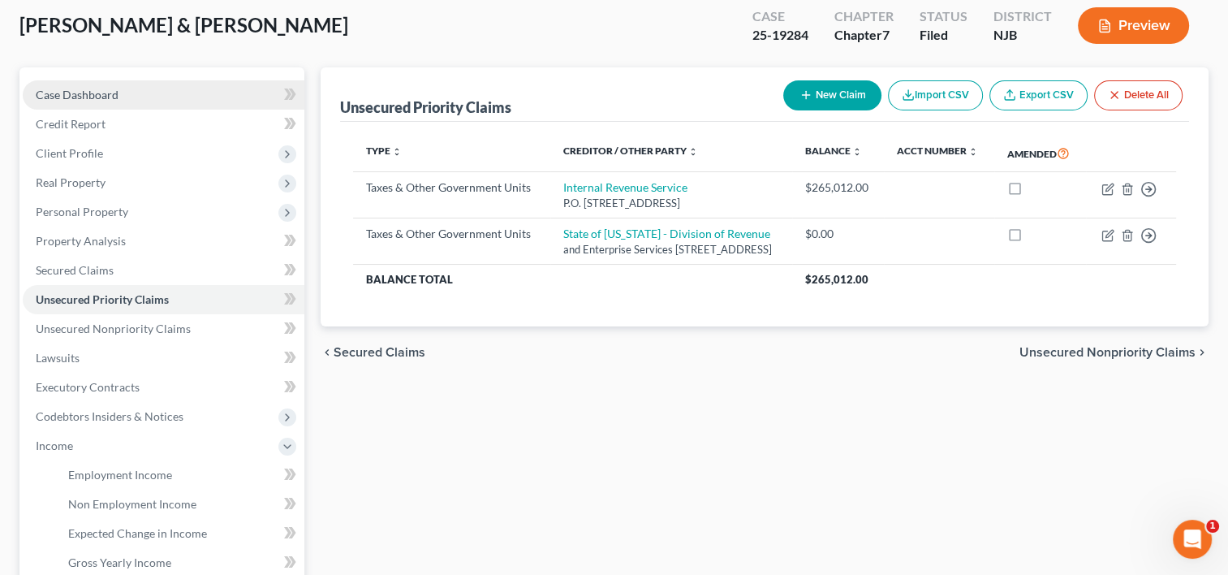
click at [87, 88] on span "Case Dashboard" at bounding box center [77, 95] width 83 height 14
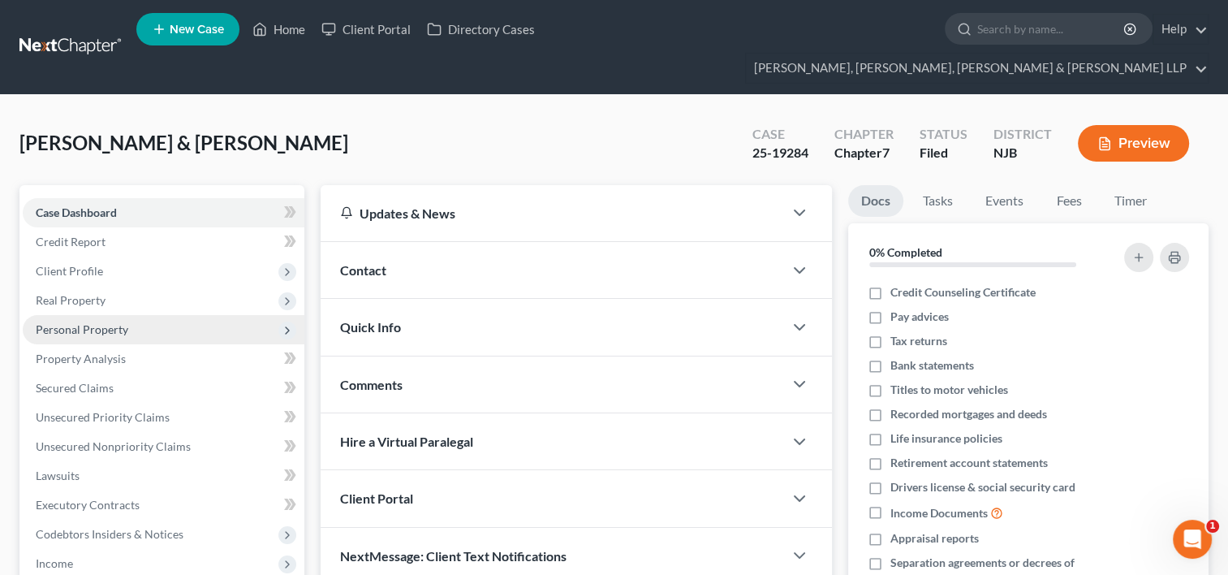
scroll to position [244, 0]
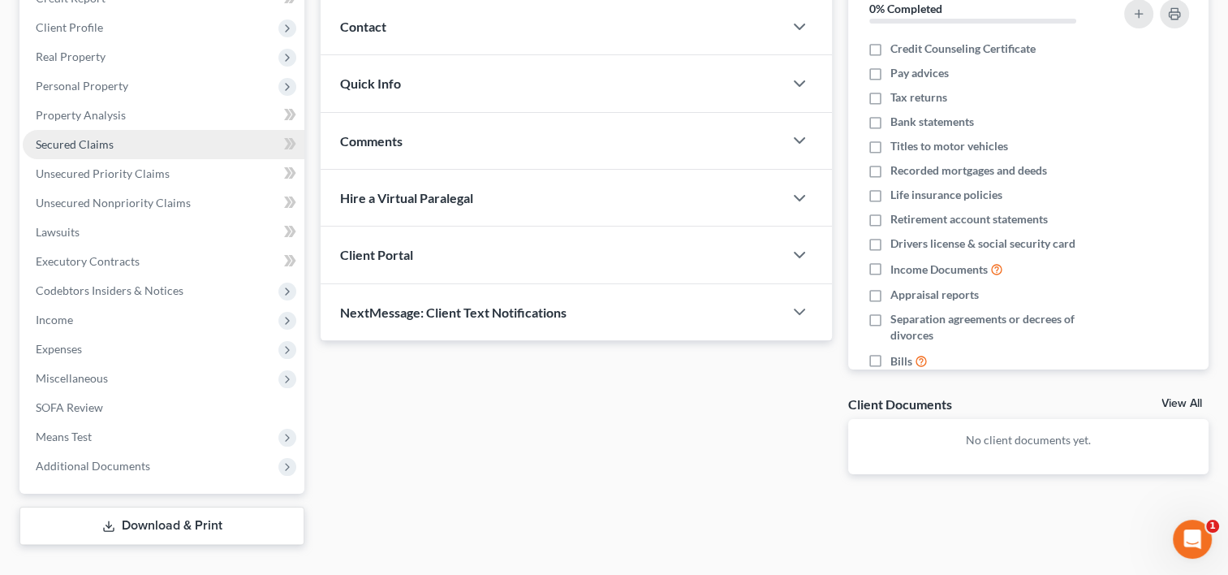
click at [95, 137] on span "Secured Claims" at bounding box center [75, 144] width 78 height 14
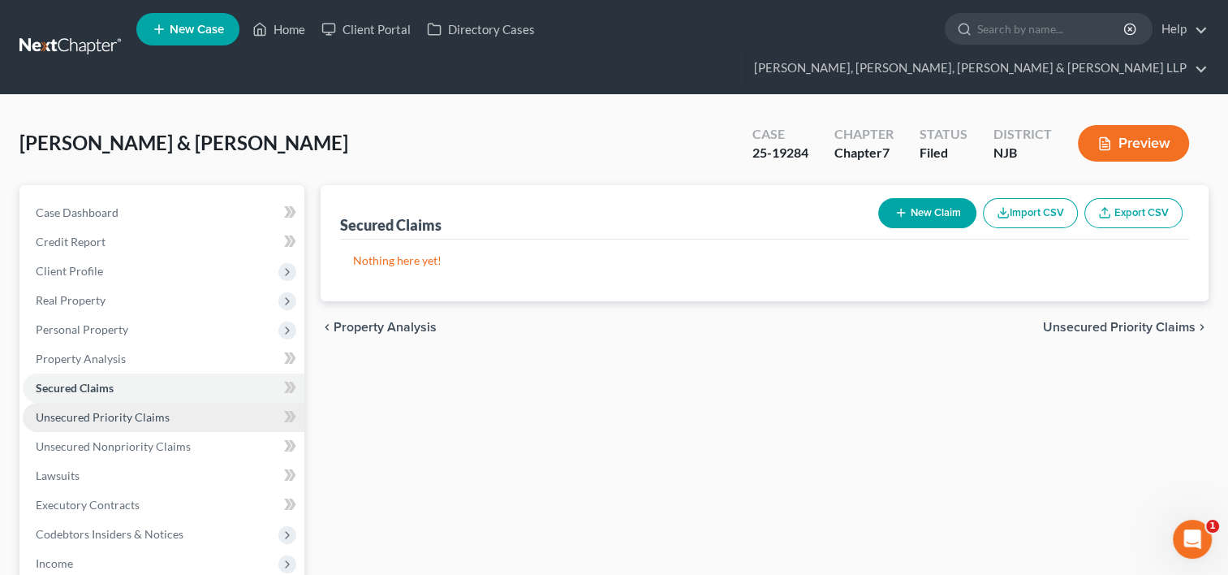
click at [132, 410] on span "Unsecured Priority Claims" at bounding box center [103, 417] width 134 height 14
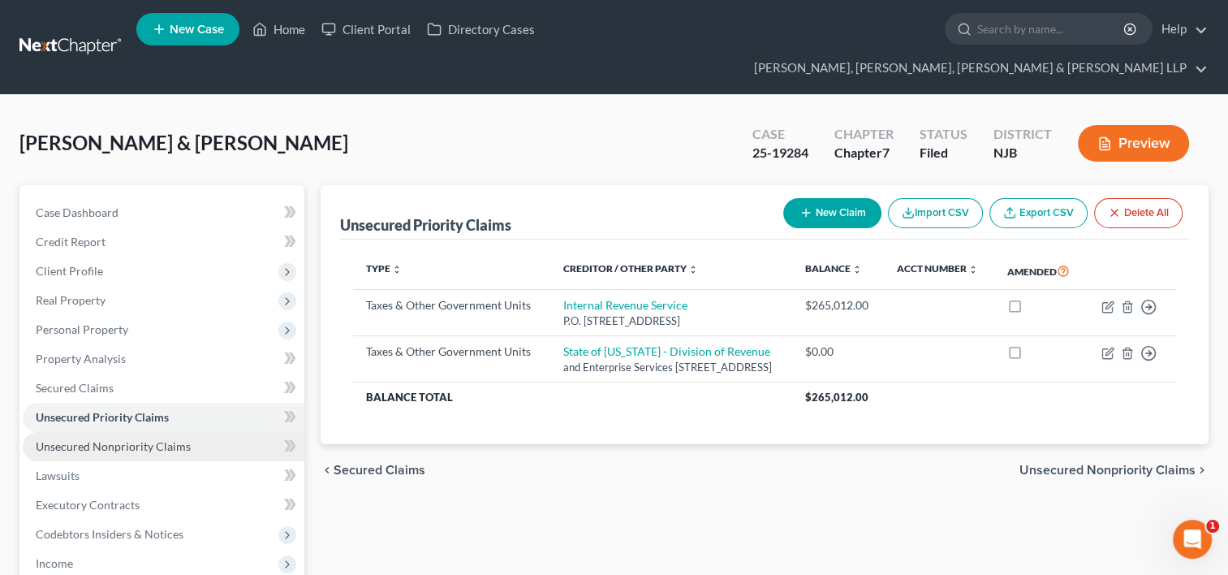
click at [111, 439] on span "Unsecured Nonpriority Claims" at bounding box center [113, 446] width 155 height 14
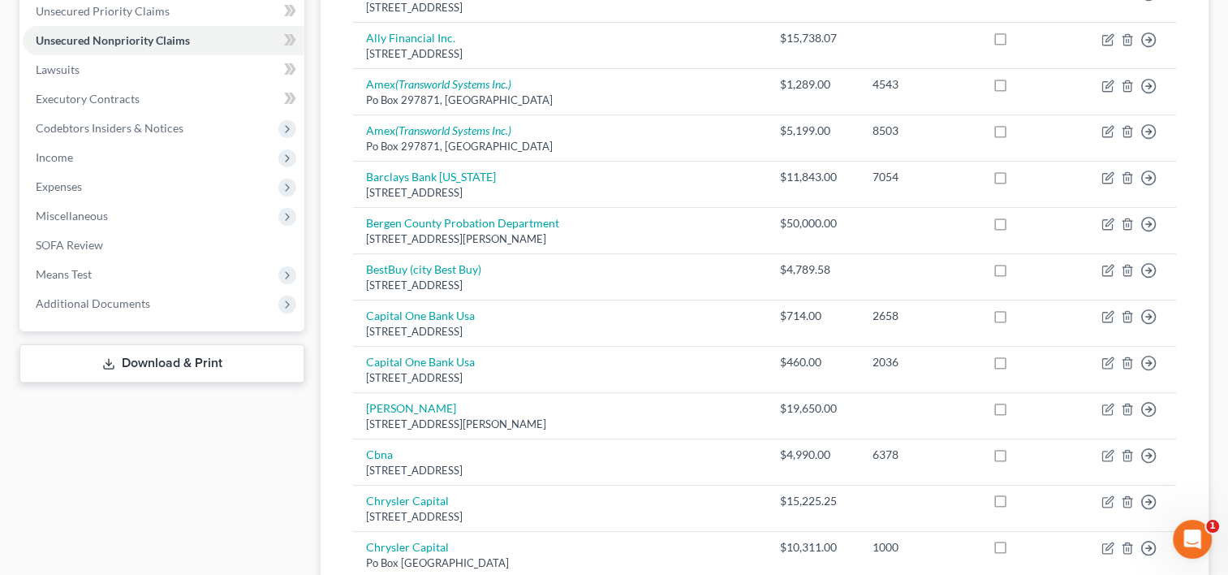
click at [181, 344] on link "Download & Print" at bounding box center [161, 363] width 285 height 38
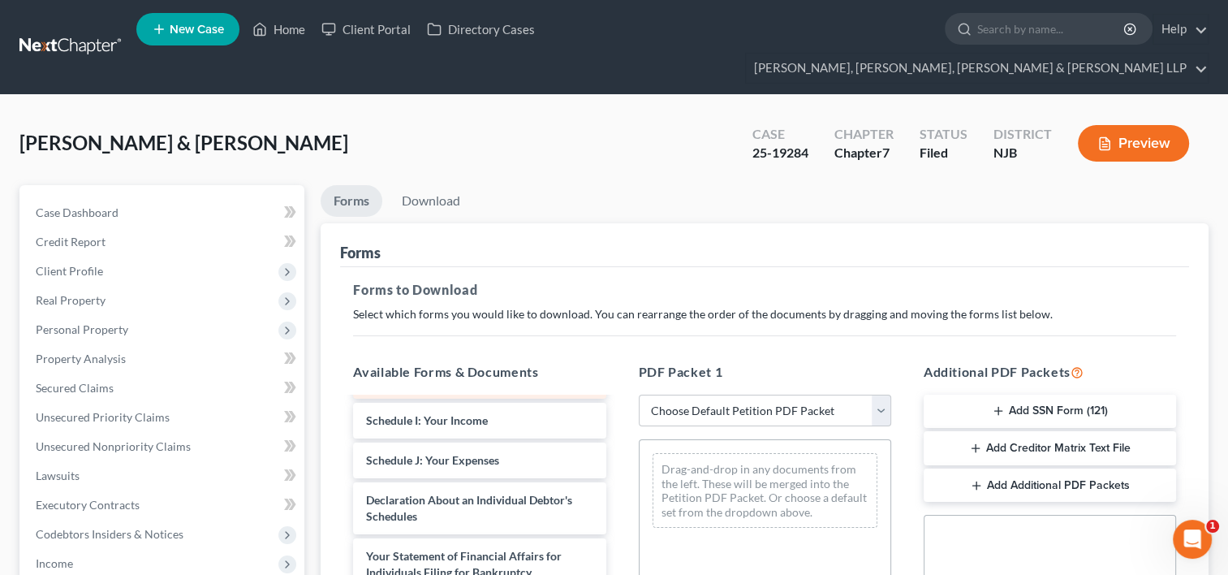
scroll to position [406, 0]
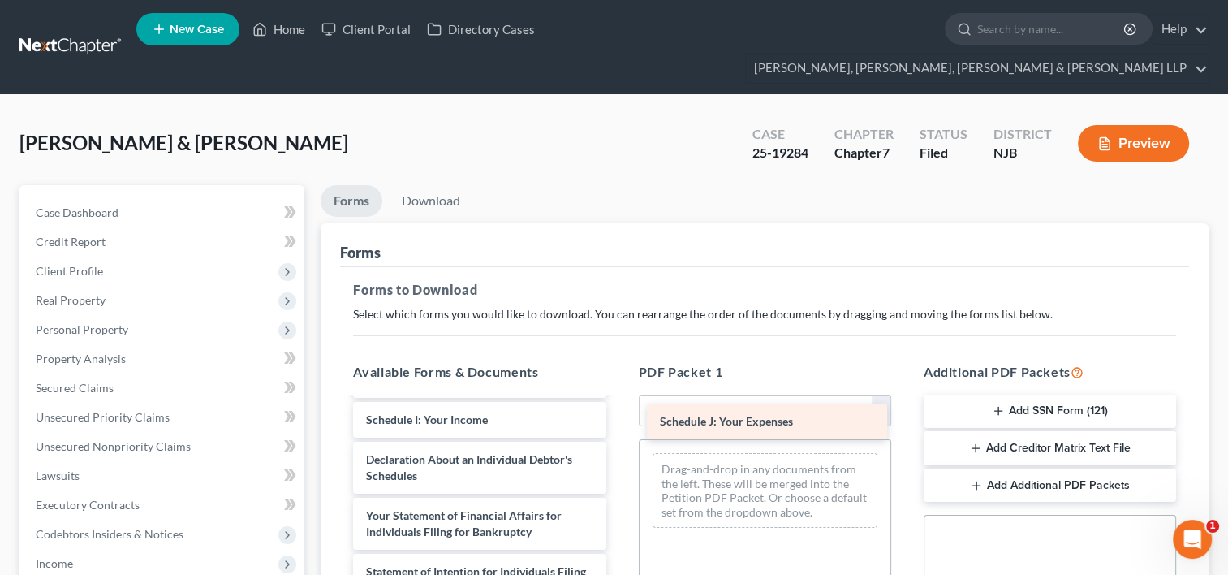
drag, startPoint x: 450, startPoint y: 416, endPoint x: 748, endPoint y: 419, distance: 297.9
click at [619, 419] on div "Schedule J: Your Expenses Voluntary Petition for Individuals Filing for Bankrup…" at bounding box center [479, 419] width 278 height 834
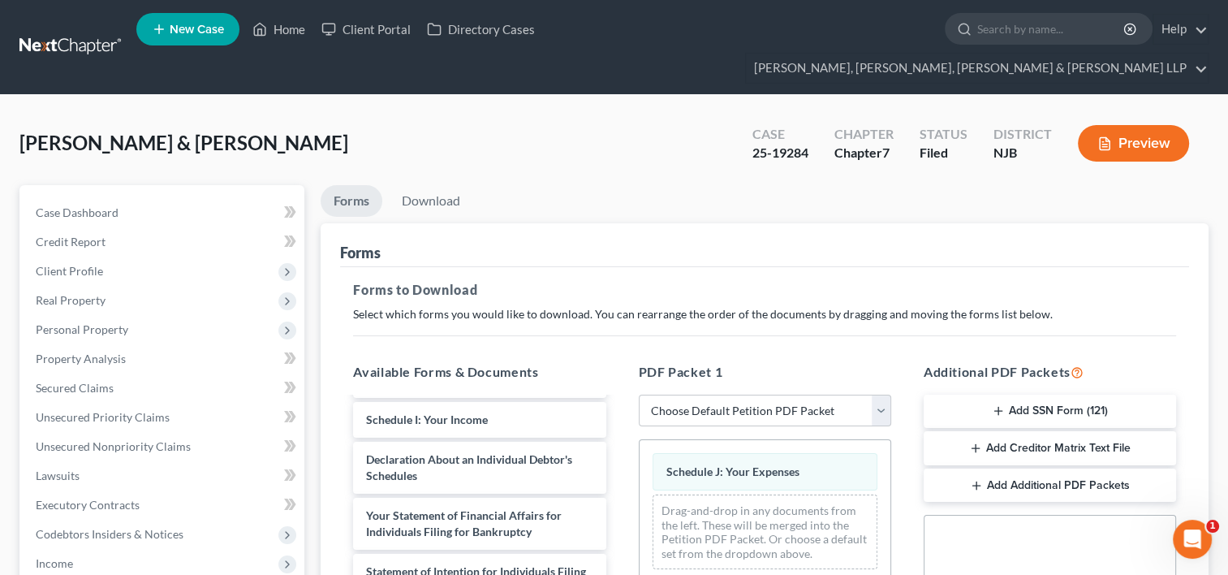
click at [750, 494] on div "Drag-and-drop in any documents from the left. These will be merged into the Pet…" at bounding box center [765, 531] width 225 height 75
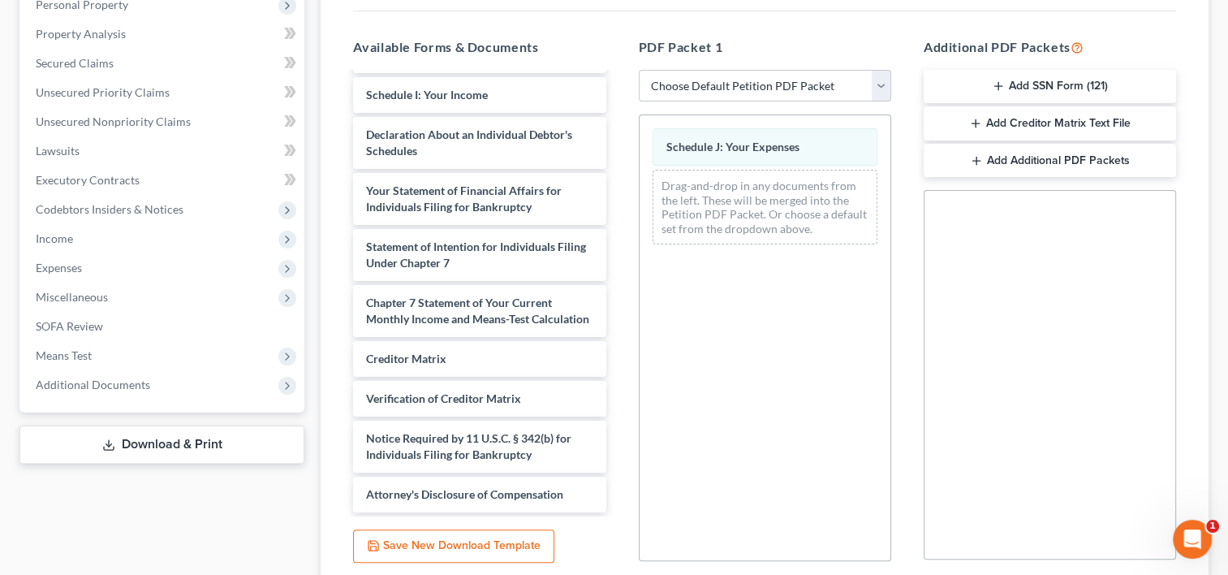
scroll to position [426, 0]
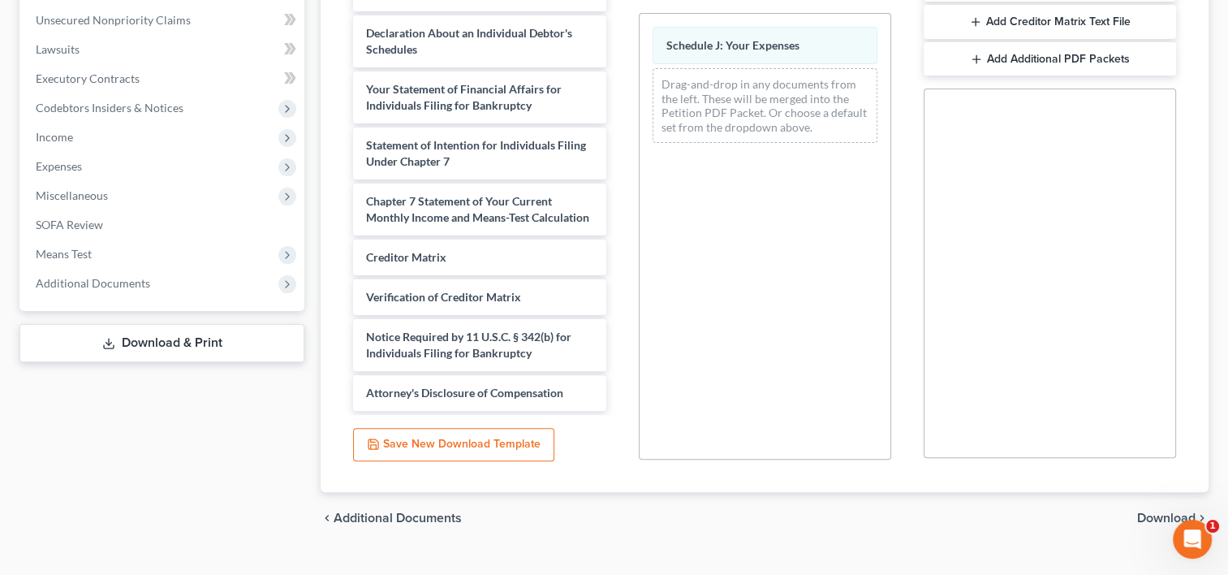
click at [1183, 511] on span "Download" at bounding box center [1166, 517] width 58 height 13
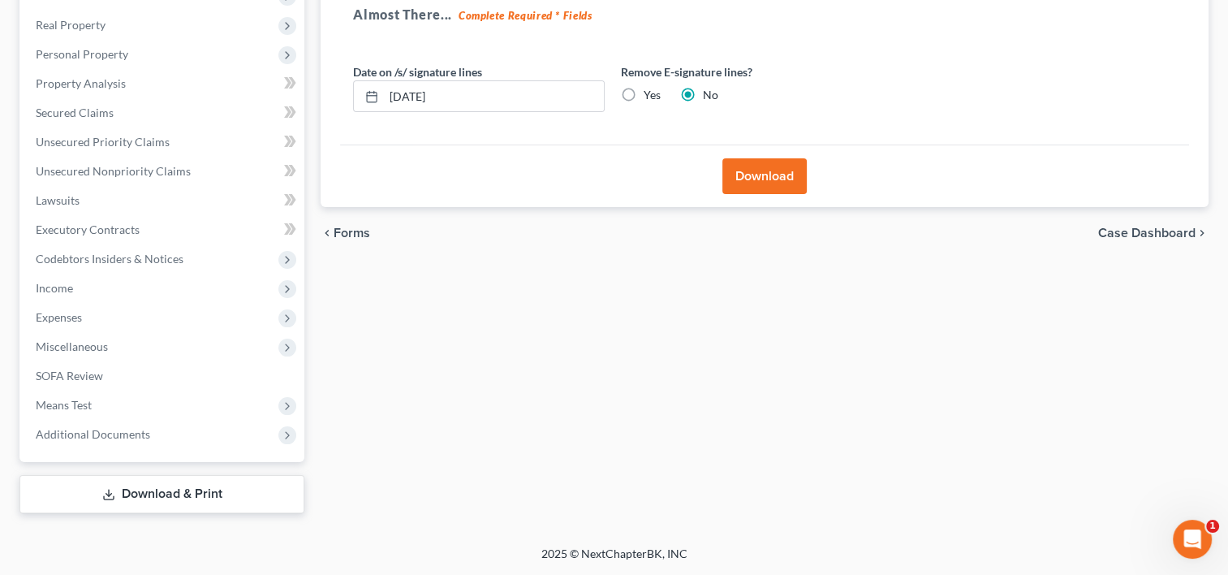
scroll to position [244, 0]
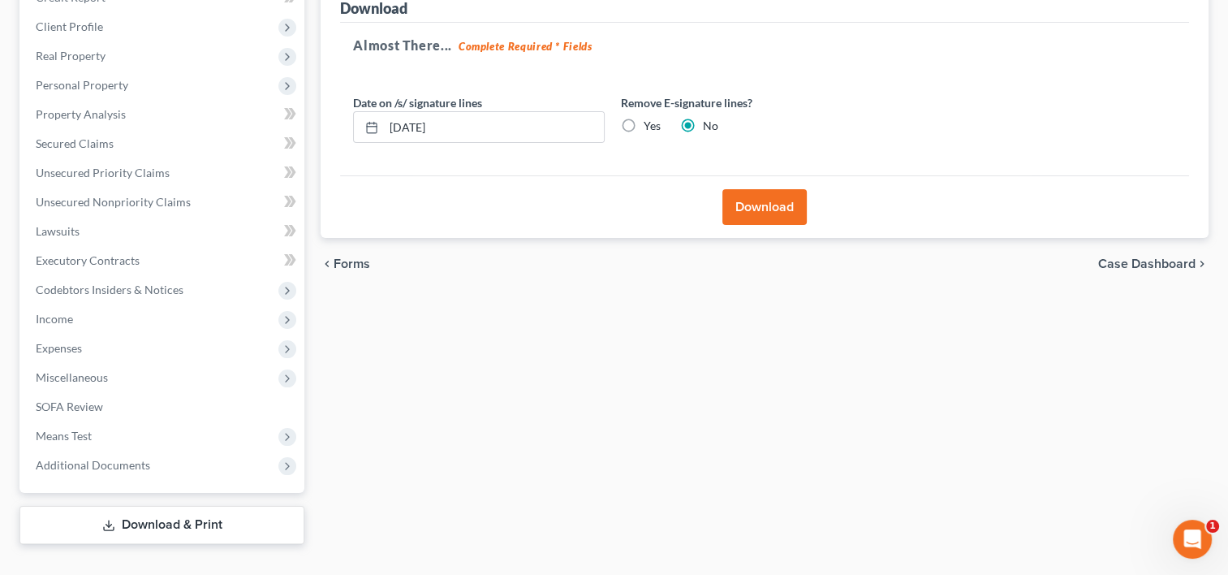
click at [786, 189] on button "Download" at bounding box center [764, 207] width 84 height 36
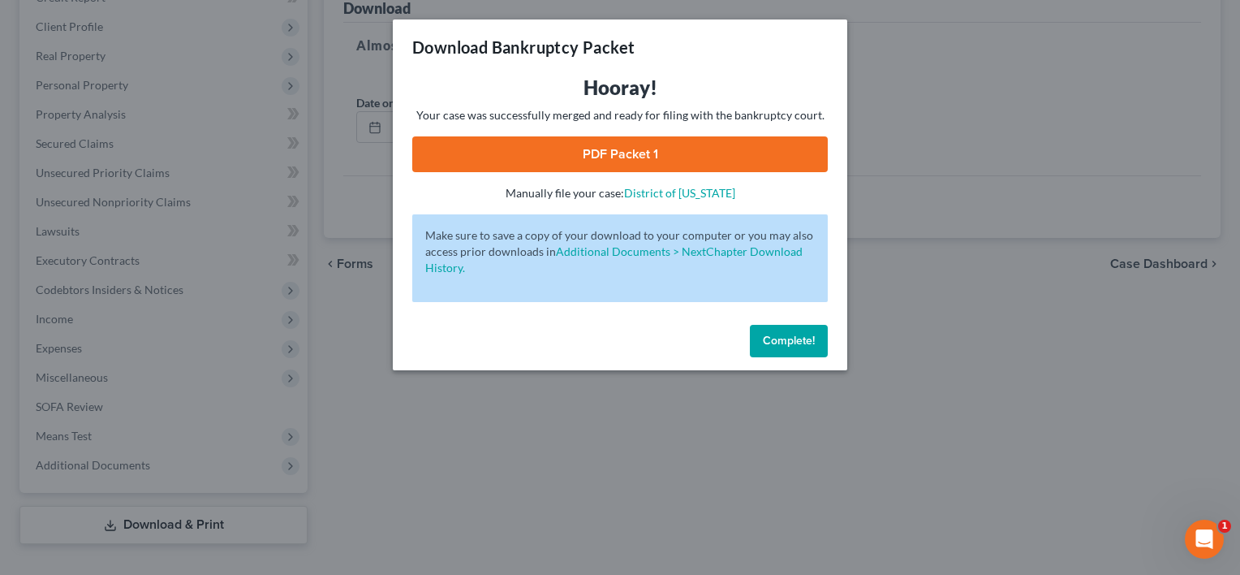
click at [627, 152] on link "PDF Packet 1" at bounding box center [620, 154] width 416 height 36
click at [779, 335] on span "Complete!" at bounding box center [789, 341] width 52 height 14
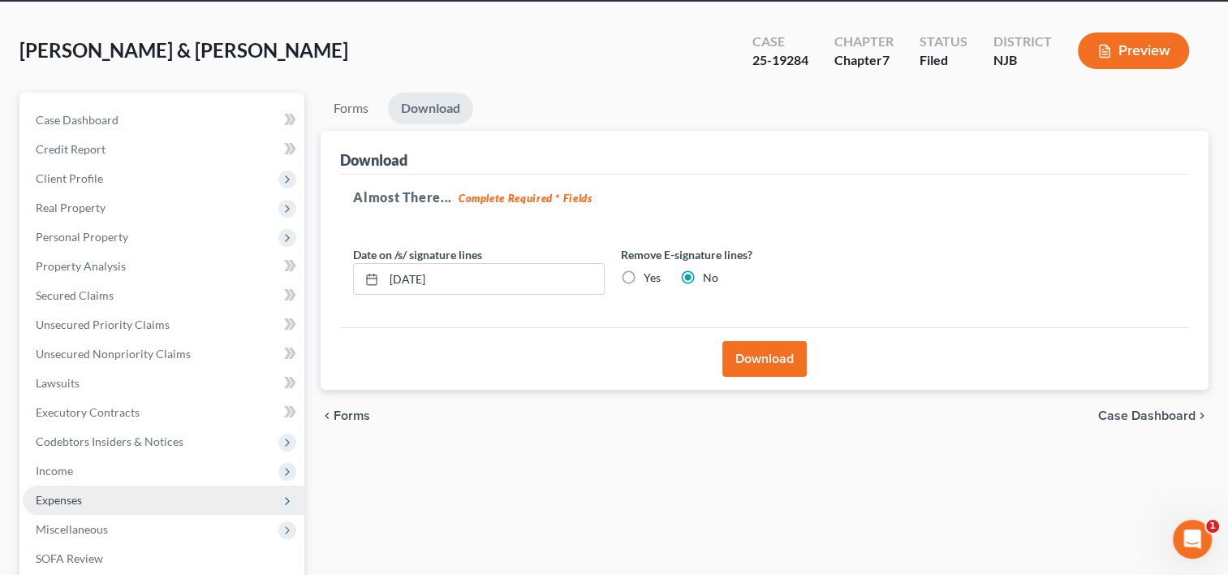
scroll to position [82, 0]
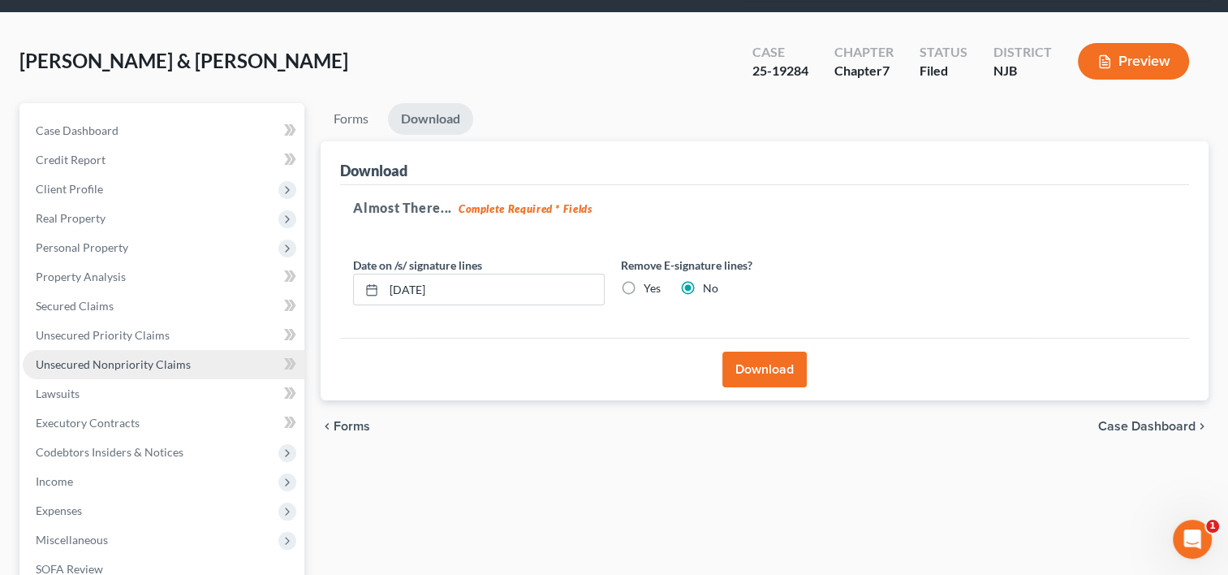
click at [88, 357] on span "Unsecured Nonpriority Claims" at bounding box center [113, 364] width 155 height 14
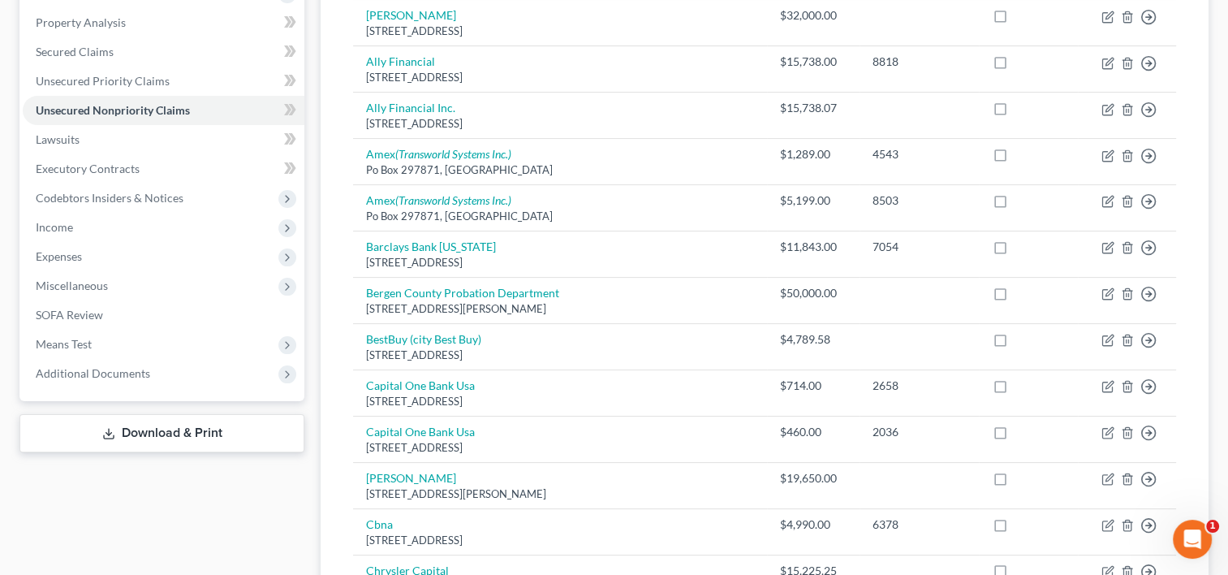
scroll to position [406, 0]
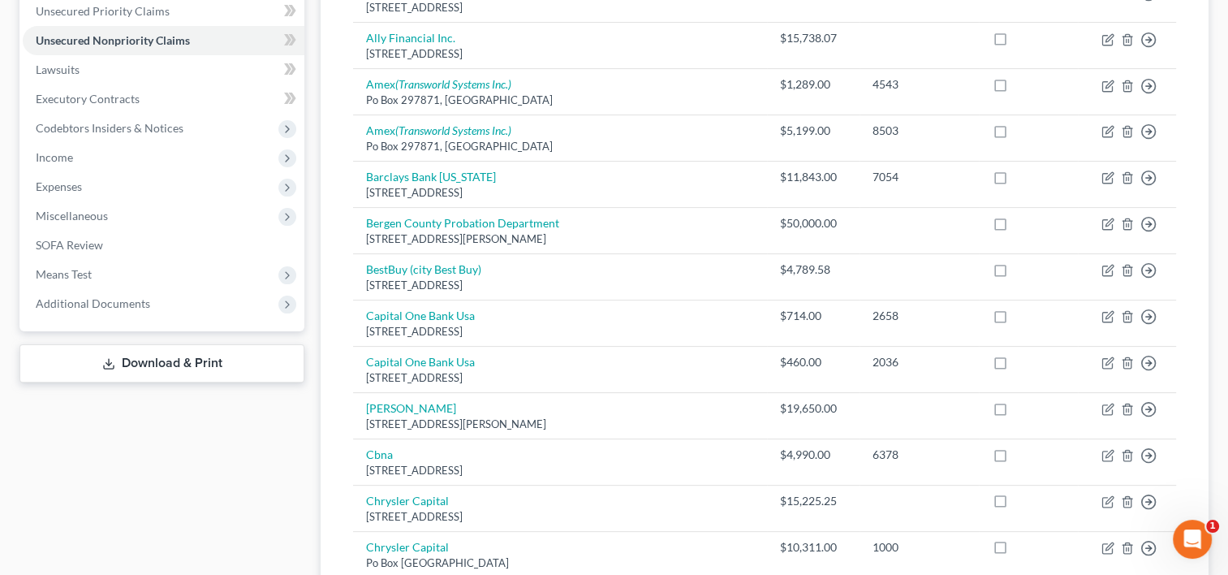
click at [209, 344] on link "Download & Print" at bounding box center [161, 363] width 285 height 38
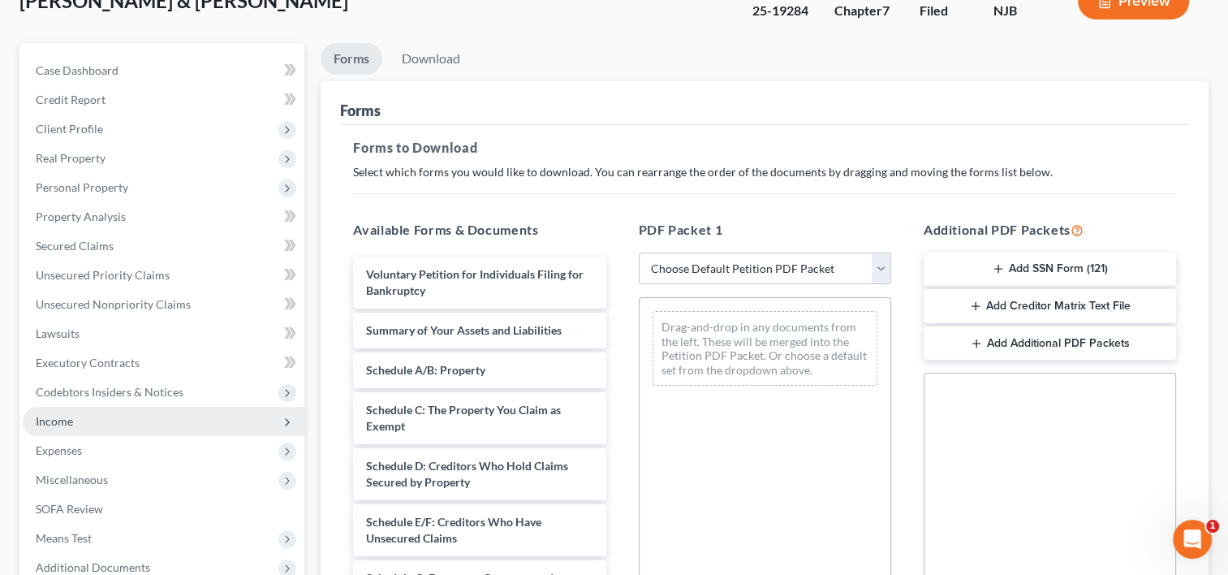
scroll to position [162, 0]
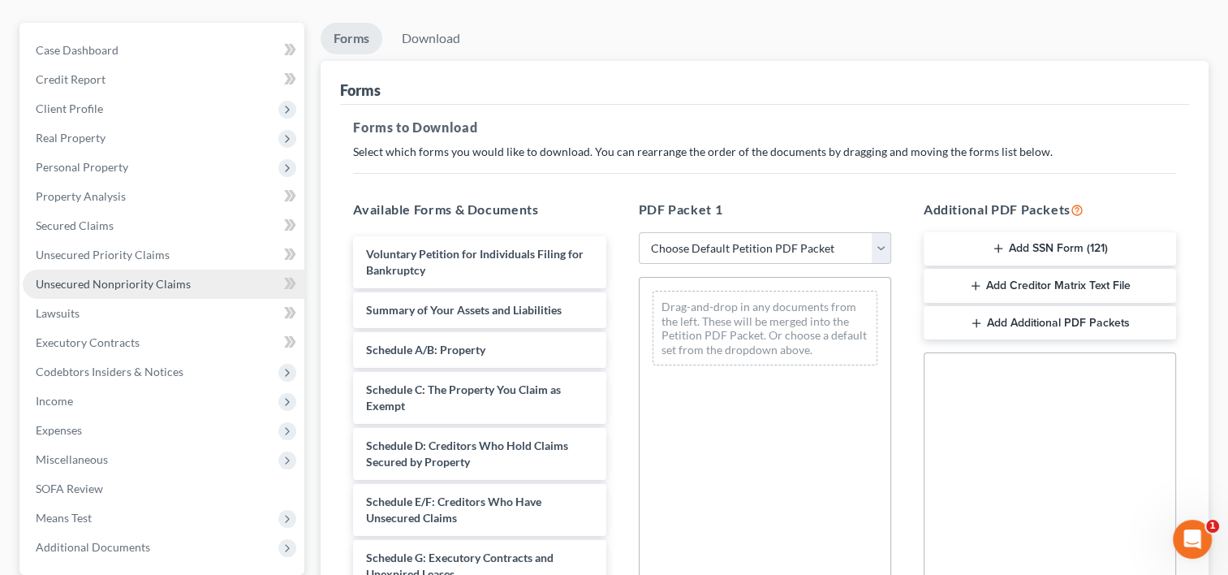
click at [162, 269] on link "Unsecured Nonpriority Claims" at bounding box center [164, 283] width 282 height 29
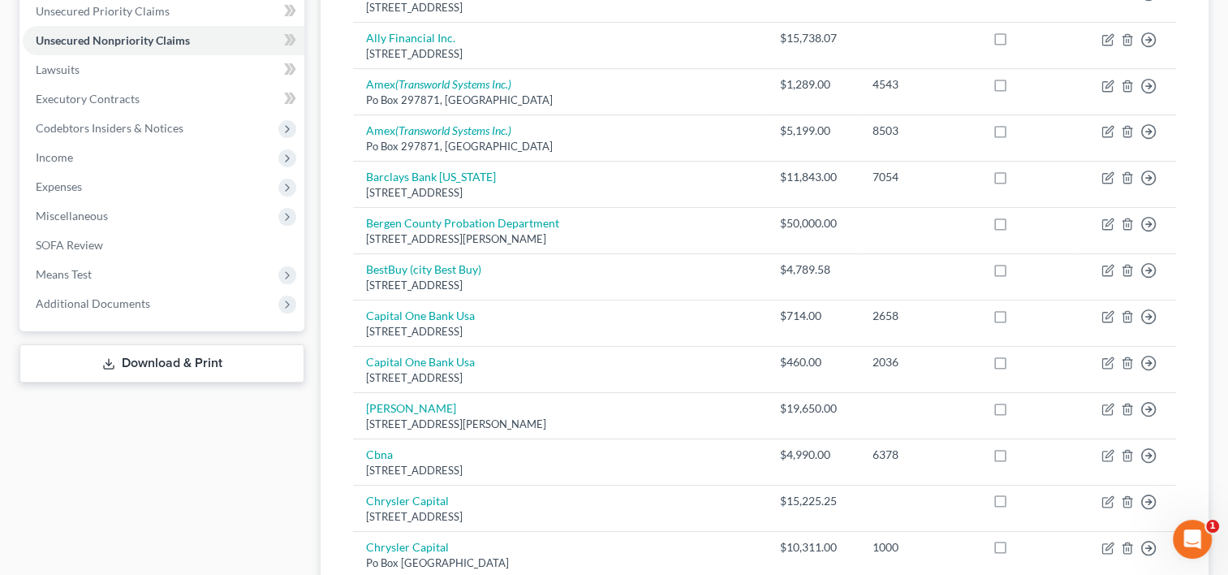
click at [234, 344] on link "Download & Print" at bounding box center [161, 363] width 285 height 38
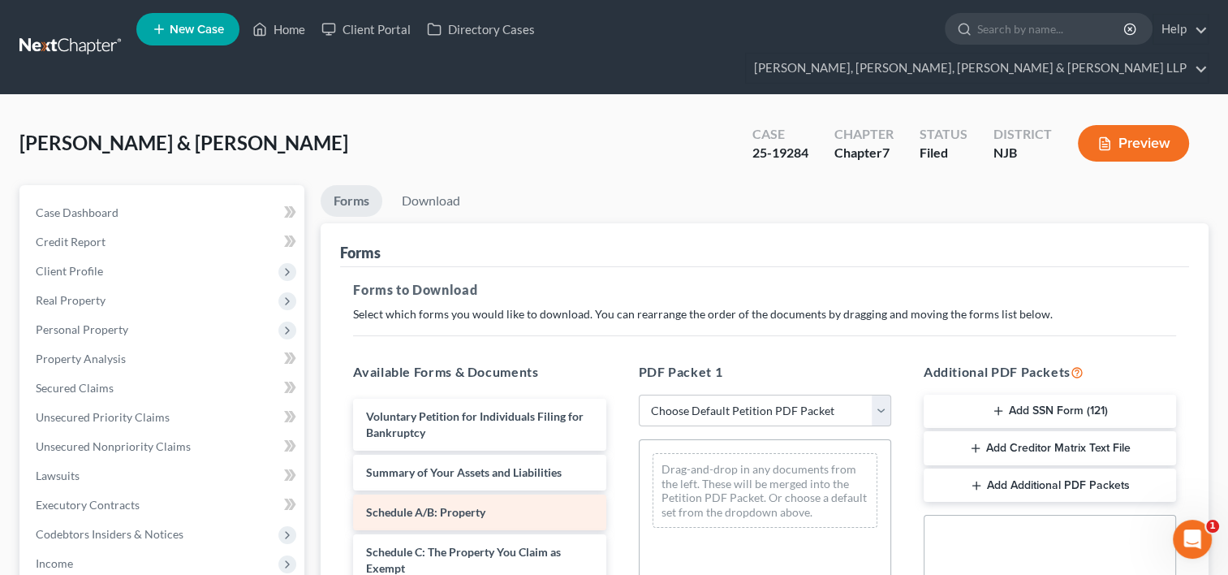
scroll to position [162, 0]
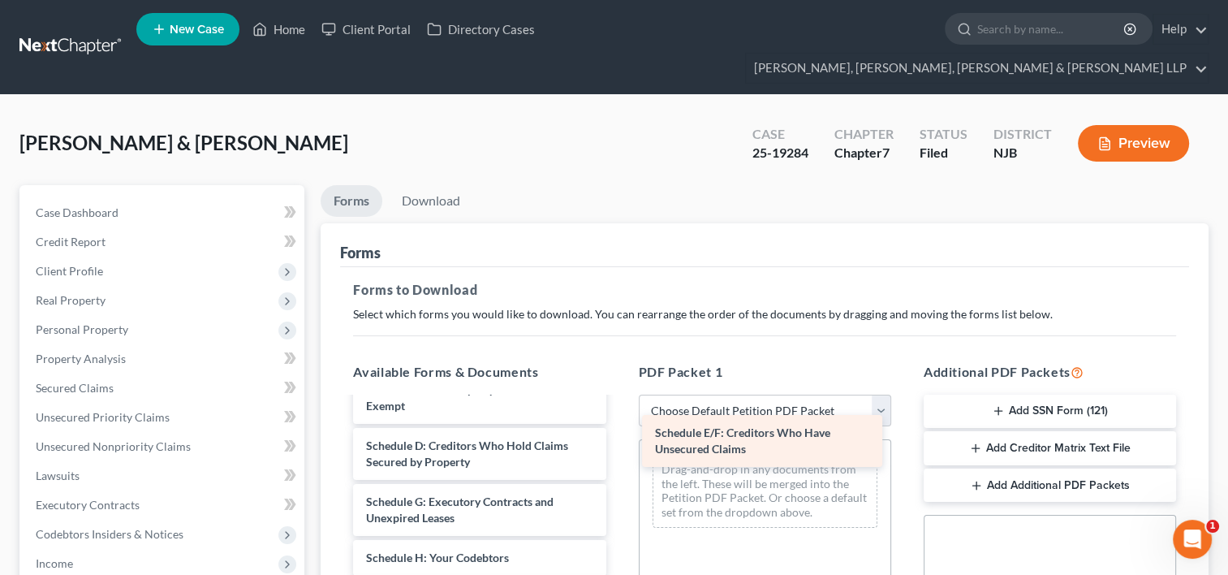
drag, startPoint x: 432, startPoint y: 476, endPoint x: 721, endPoint y: 438, distance: 291.5
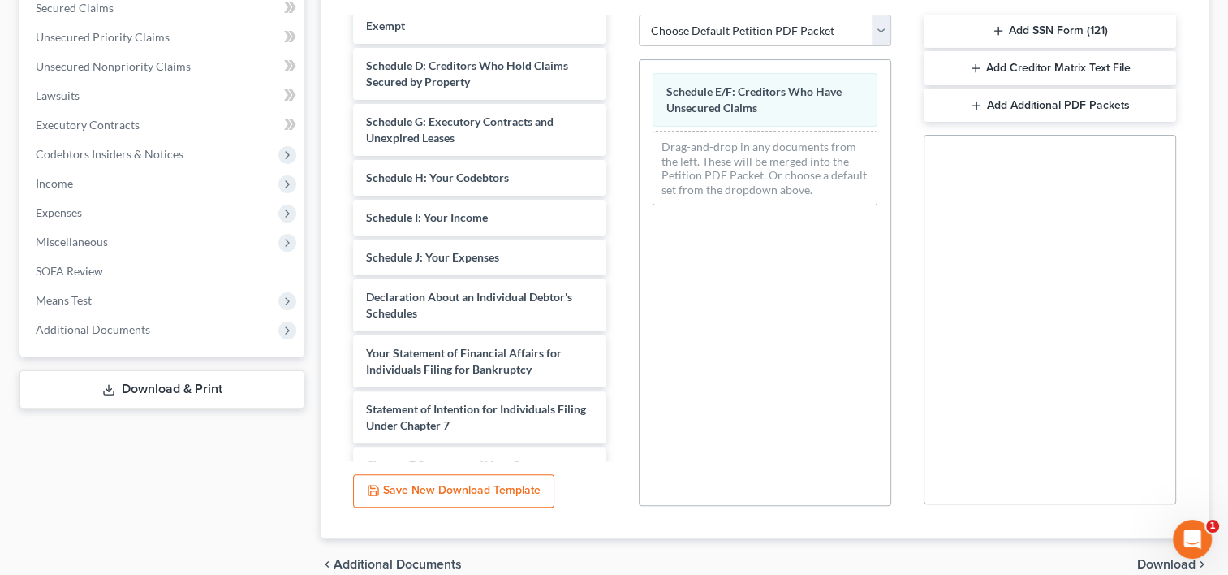
scroll to position [426, 0]
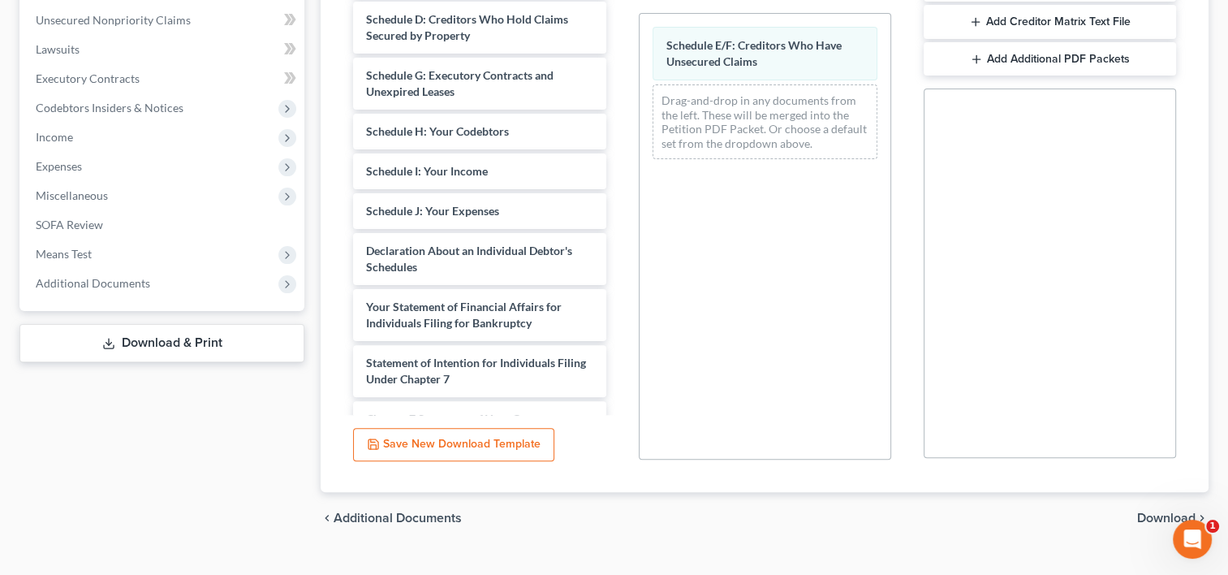
click at [1166, 511] on span "Download" at bounding box center [1166, 517] width 58 height 13
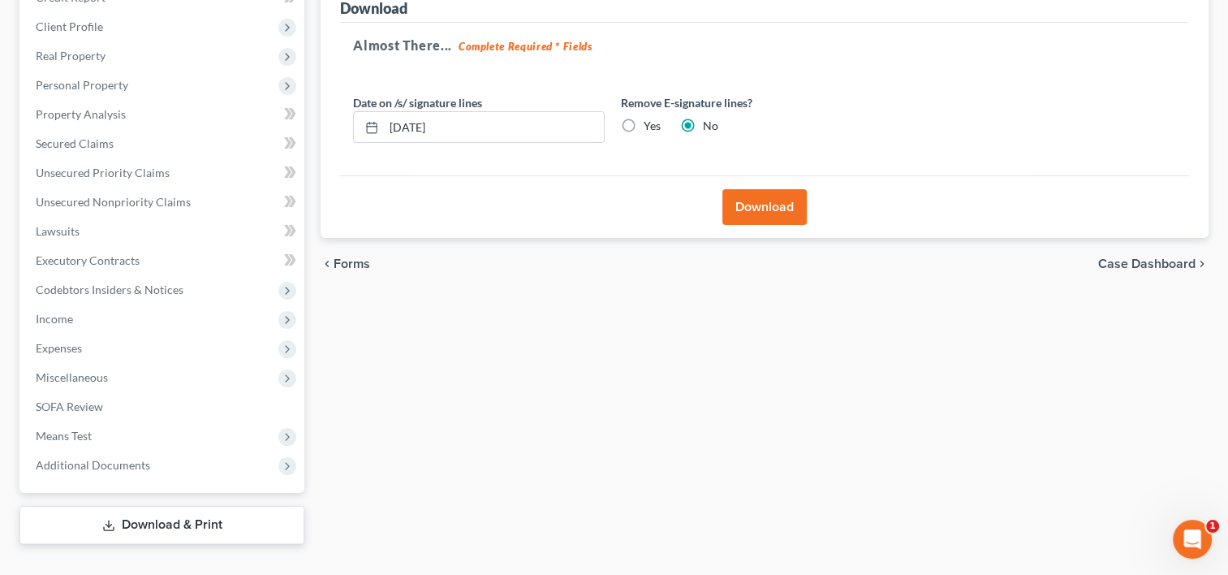
click at [753, 189] on button "Download" at bounding box center [764, 207] width 84 height 36
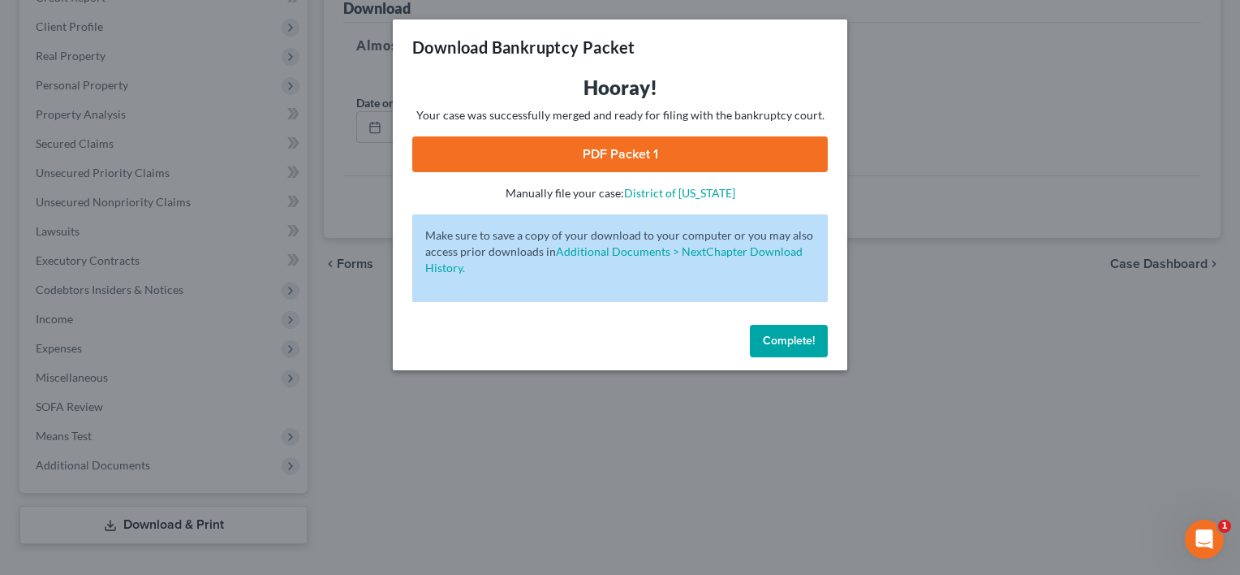
click at [621, 153] on link "PDF Packet 1" at bounding box center [620, 154] width 416 height 36
click at [796, 343] on span "Complete!" at bounding box center [789, 341] width 52 height 14
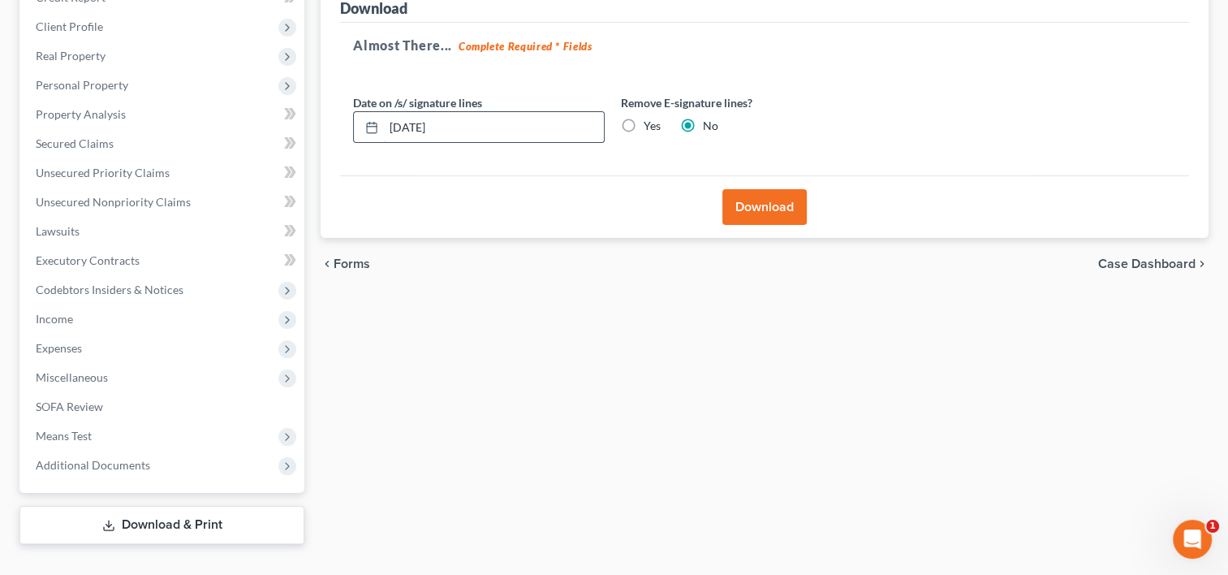
scroll to position [0, 0]
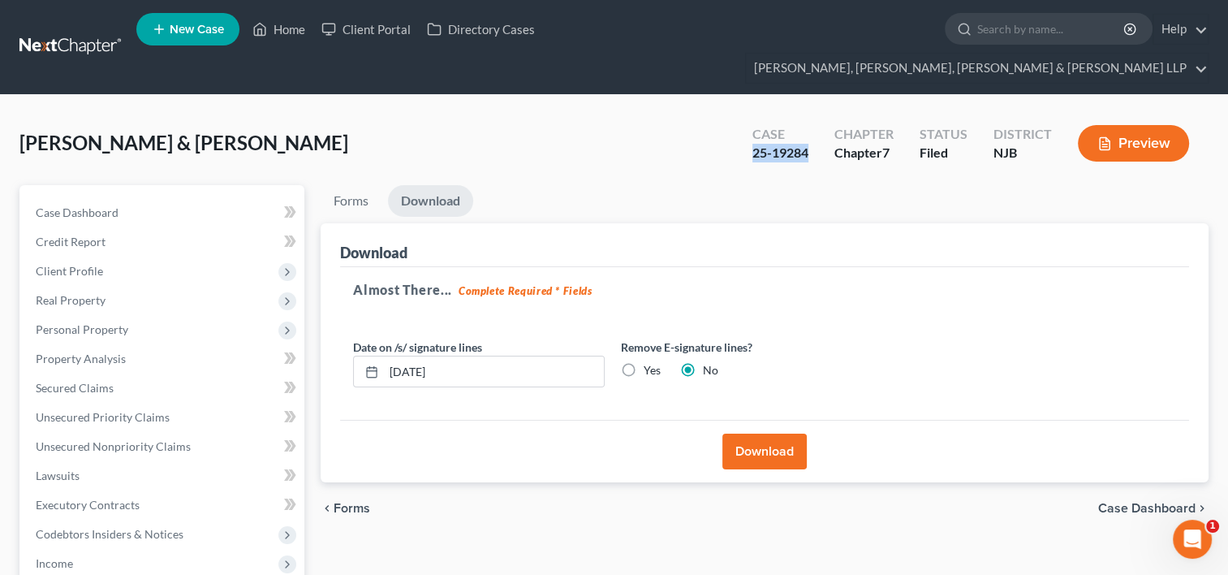
drag, startPoint x: 752, startPoint y: 123, endPoint x: 811, endPoint y: 132, distance: 59.9
click at [811, 132] on div "Case 25-19284" at bounding box center [780, 145] width 82 height 48
copy div "25-19284"
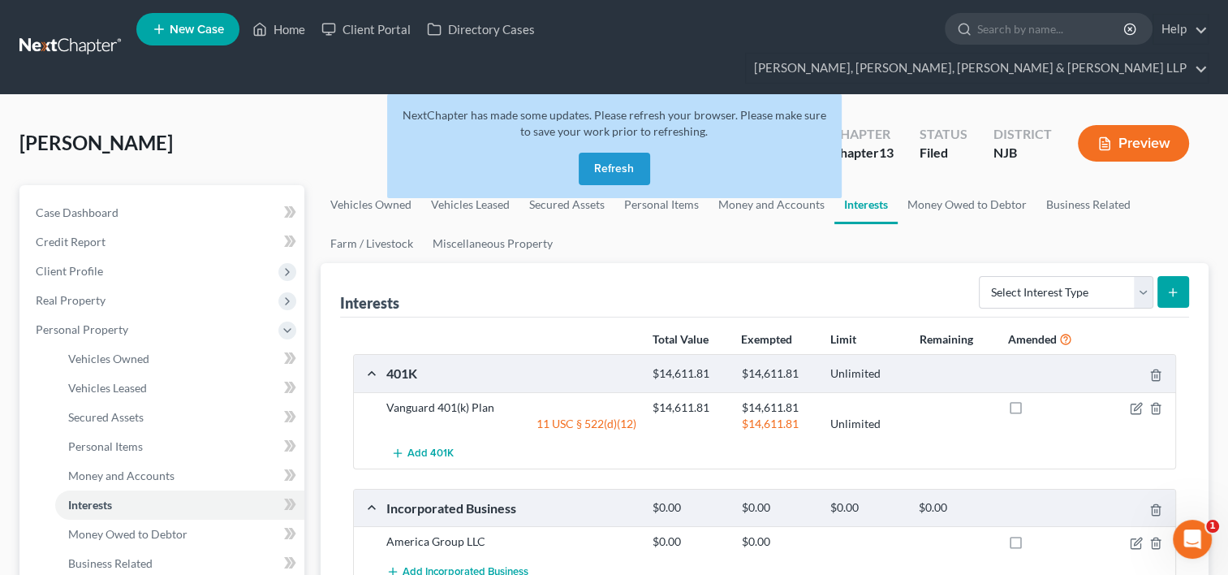
drag, startPoint x: 611, startPoint y: 132, endPoint x: 633, endPoint y: 122, distance: 24.3
click at [611, 153] on button "Refresh" at bounding box center [614, 169] width 71 height 32
